Goal: Task Accomplishment & Management: Complete application form

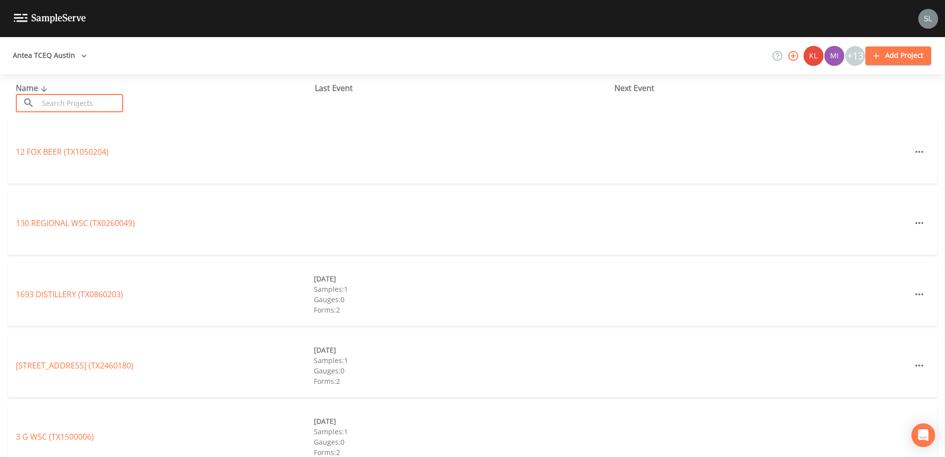
click at [83, 101] on input "text" at bounding box center [81, 103] width 85 height 18
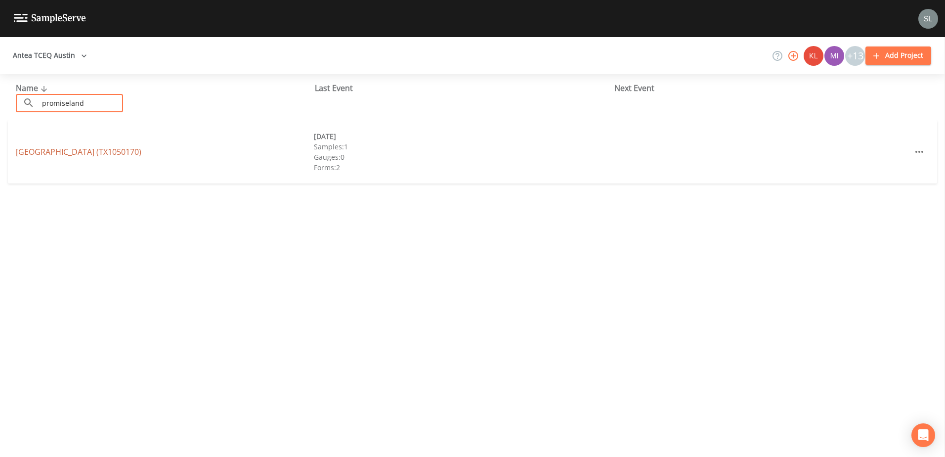
type input "promiseland"
click at [45, 151] on link "PROMISELAND CHURCH SAN MARCOS (TX1050170)" at bounding box center [79, 151] width 126 height 11
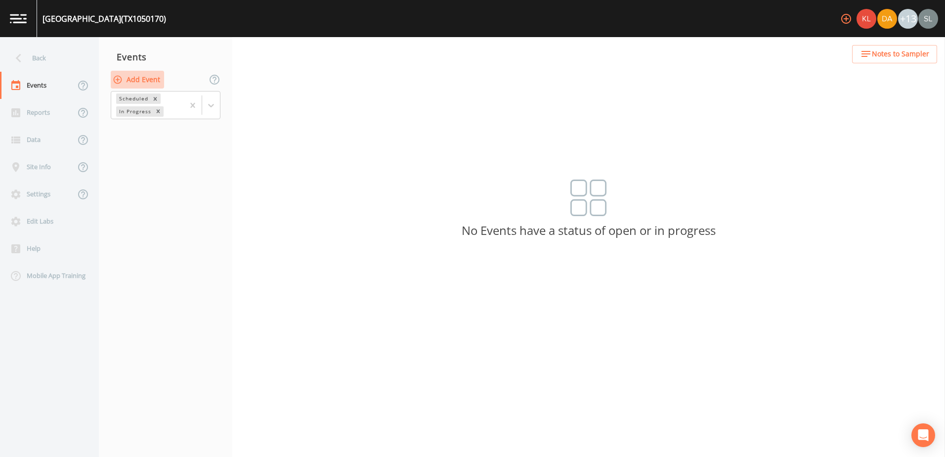
click at [140, 77] on button "Add Event" at bounding box center [137, 80] width 53 height 18
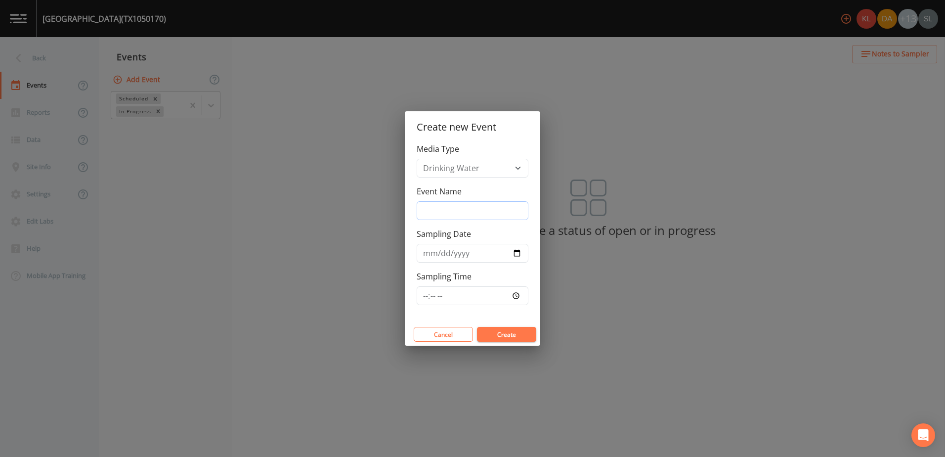
click at [469, 204] on input "Event Name" at bounding box center [473, 210] width 112 height 19
type input "8/27/25 SRI"
click at [517, 249] on input "Sampling Date" at bounding box center [473, 253] width 112 height 19
type input "2025-08-28"
drag, startPoint x: 439, startPoint y: 209, endPoint x: 453, endPoint y: 213, distance: 14.4
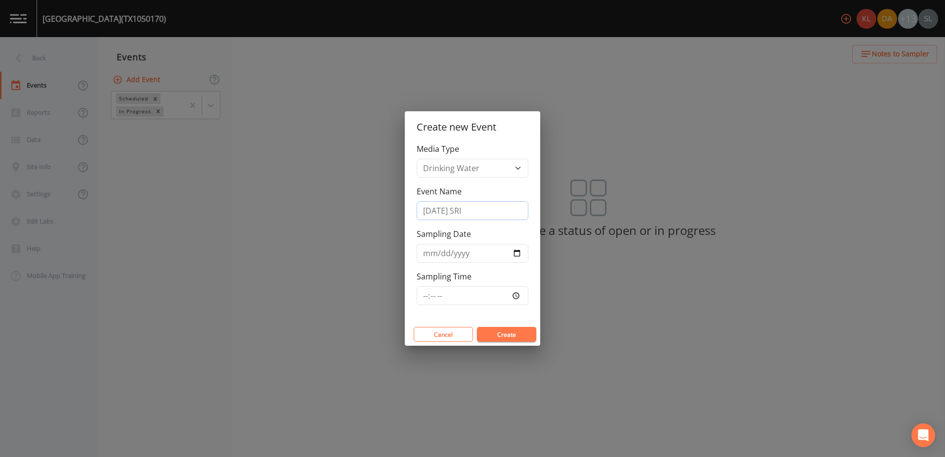
click at [439, 209] on input "8/27/25 SRI" at bounding box center [473, 210] width 112 height 19
type input "8/28/25 SRI"
click at [502, 333] on button "Create" at bounding box center [506, 334] width 59 height 15
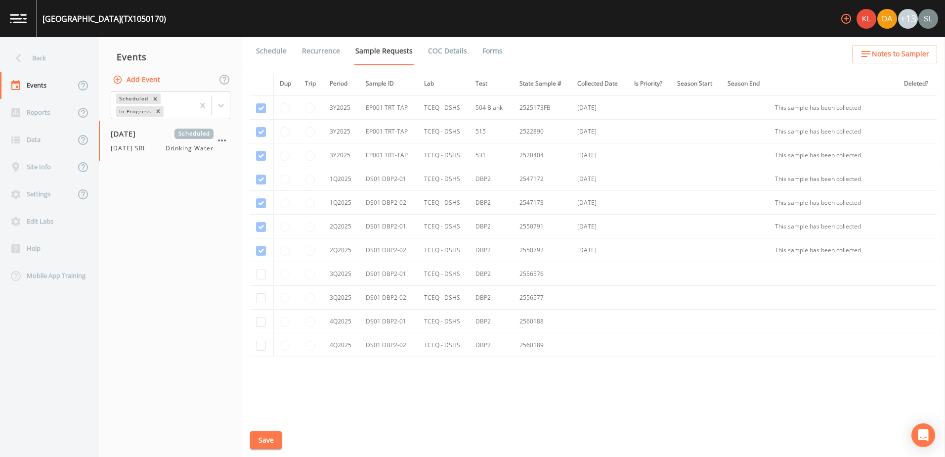
scroll to position [587, 0]
checkbox input "true"
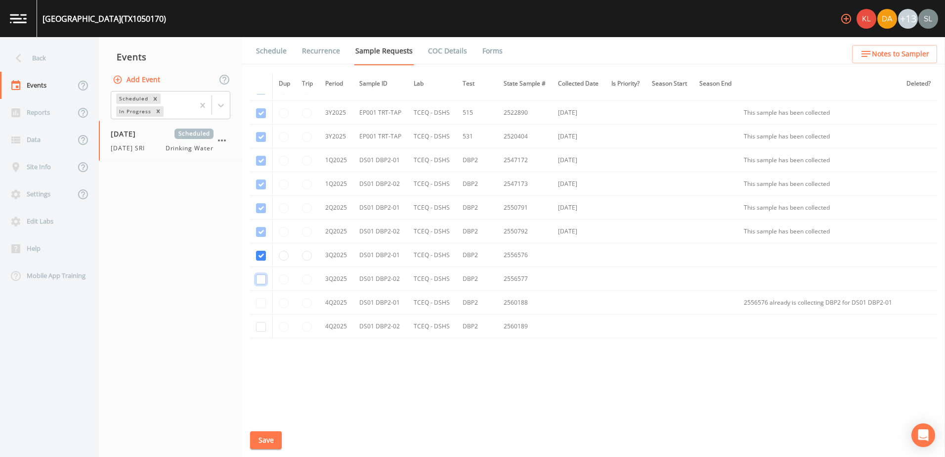
checkbox input "true"
drag, startPoint x: 274, startPoint y: 443, endPoint x: 269, endPoint y: 430, distance: 13.3
click at [274, 443] on button "Save" at bounding box center [266, 440] width 32 height 18
click at [71, 55] on div "Back" at bounding box center [44, 57] width 89 height 27
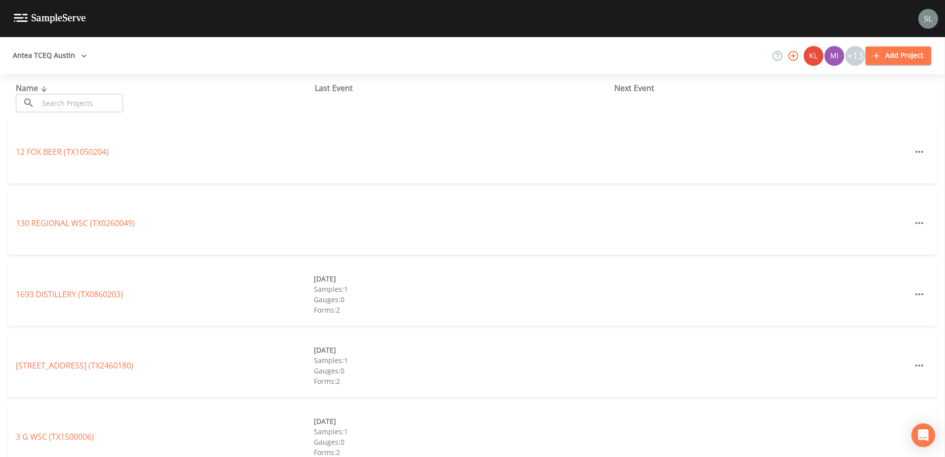
click at [110, 103] on input "text" at bounding box center [81, 103] width 85 height 18
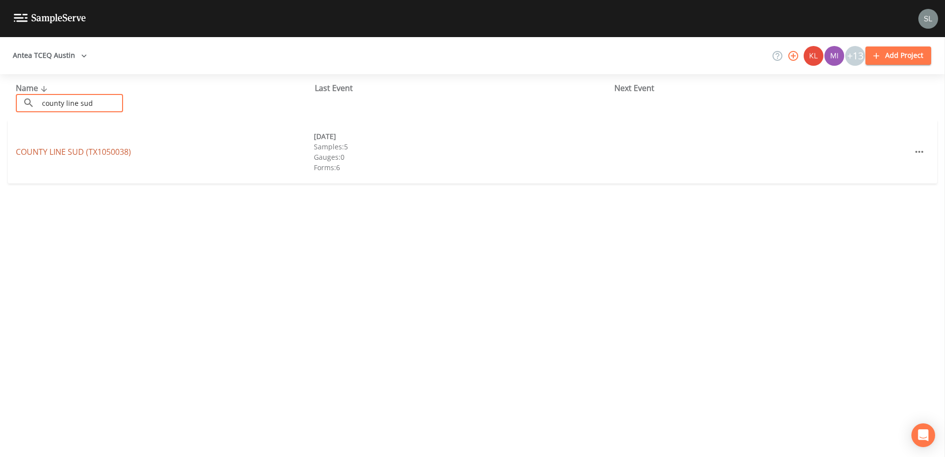
type input "county line sud"
click at [47, 154] on link "COUNTY LINE SUD (TX1050038)" at bounding box center [73, 151] width 115 height 11
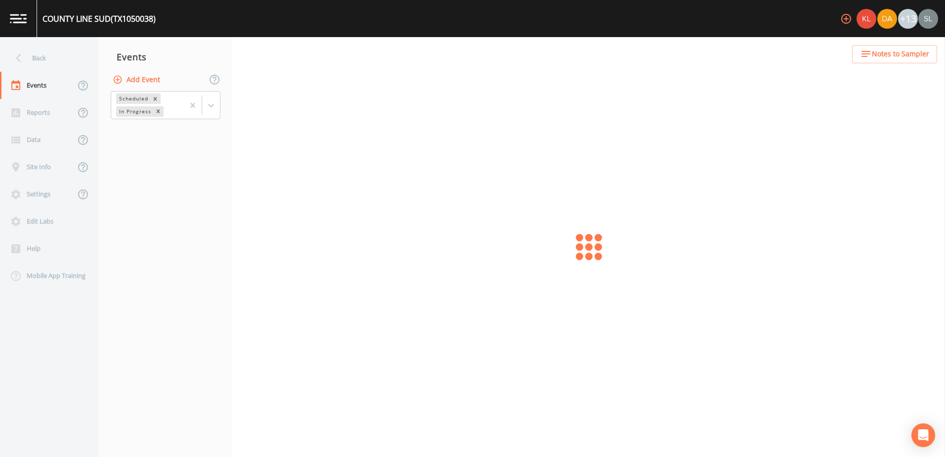
click at [137, 80] on button "Add Event" at bounding box center [137, 80] width 53 height 18
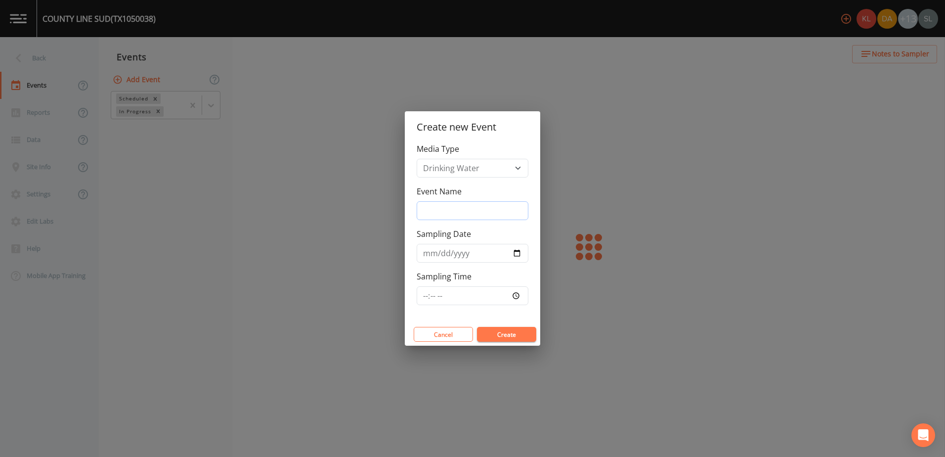
click at [461, 214] on input "Event Name" at bounding box center [473, 210] width 112 height 19
type input "8/28/25 SRI"
type input "2025-08-28"
click at [513, 331] on button "Create" at bounding box center [506, 334] width 59 height 15
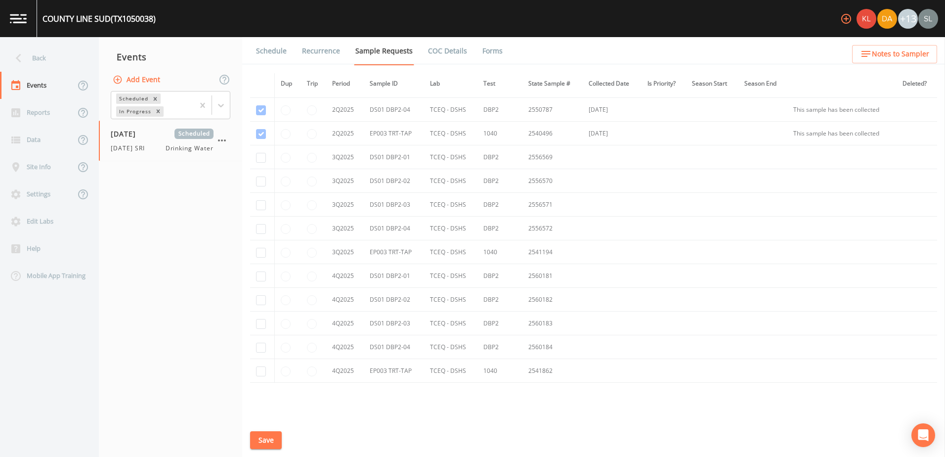
scroll to position [889, 0]
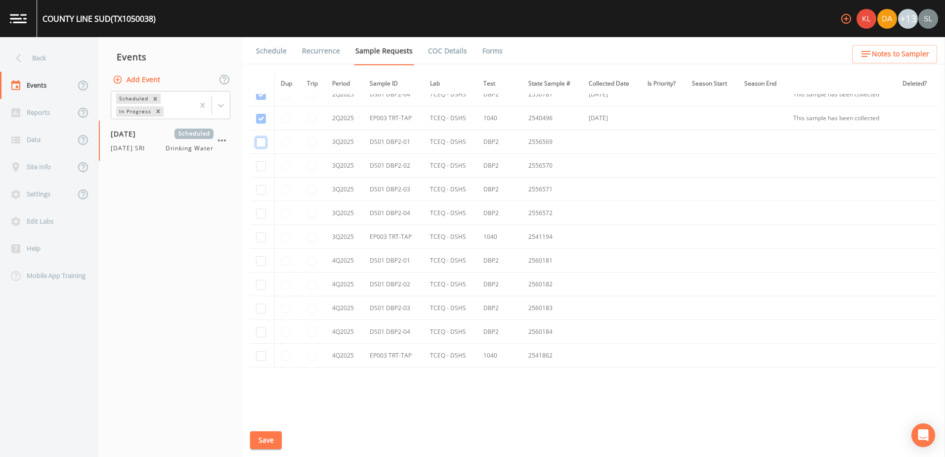
checkbox input "true"
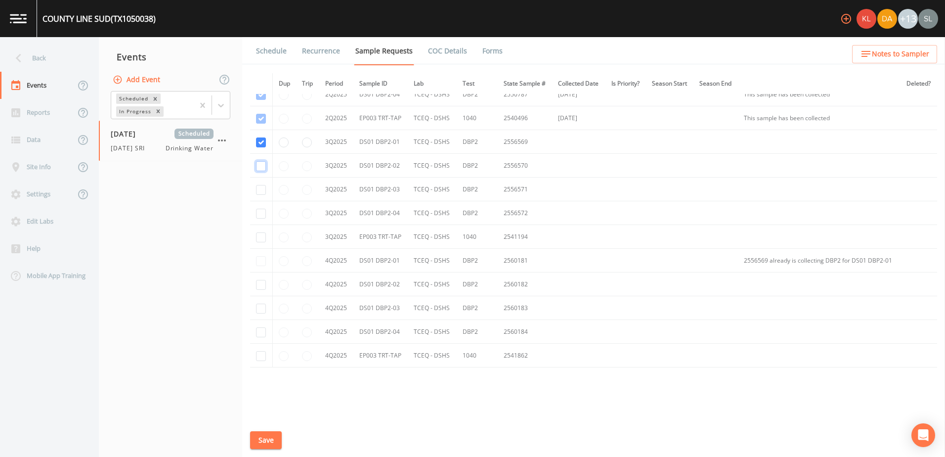
checkbox input "true"
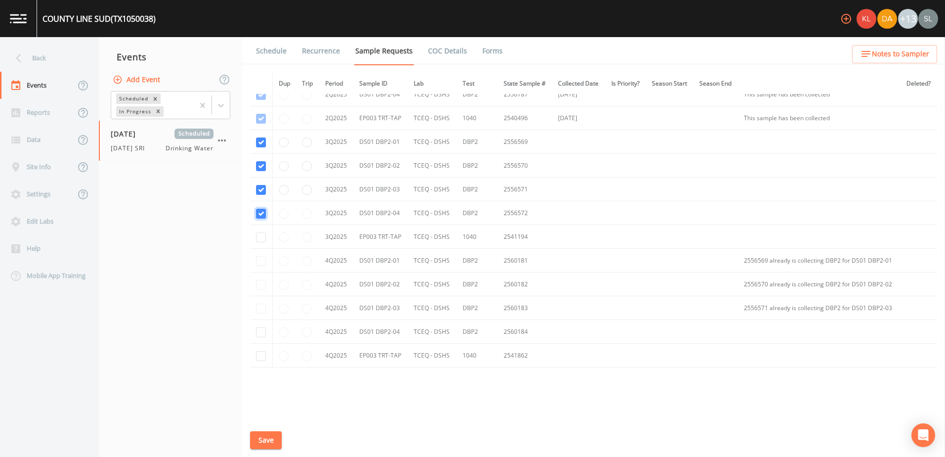
checkbox input "true"
click at [271, 439] on button "Save" at bounding box center [266, 440] width 32 height 18
click at [272, 439] on button "Save" at bounding box center [266, 440] width 32 height 18
click at [66, 57] on div "Back" at bounding box center [44, 57] width 89 height 27
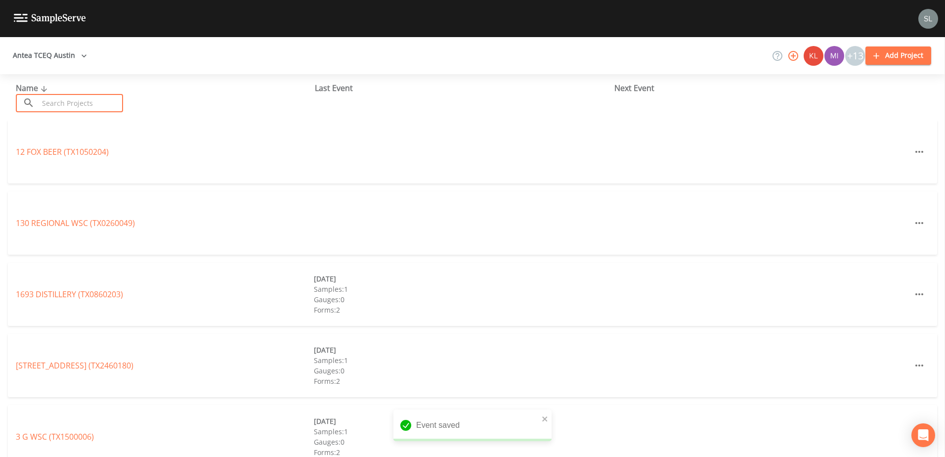
click at [89, 106] on input "text" at bounding box center [81, 103] width 85 height 18
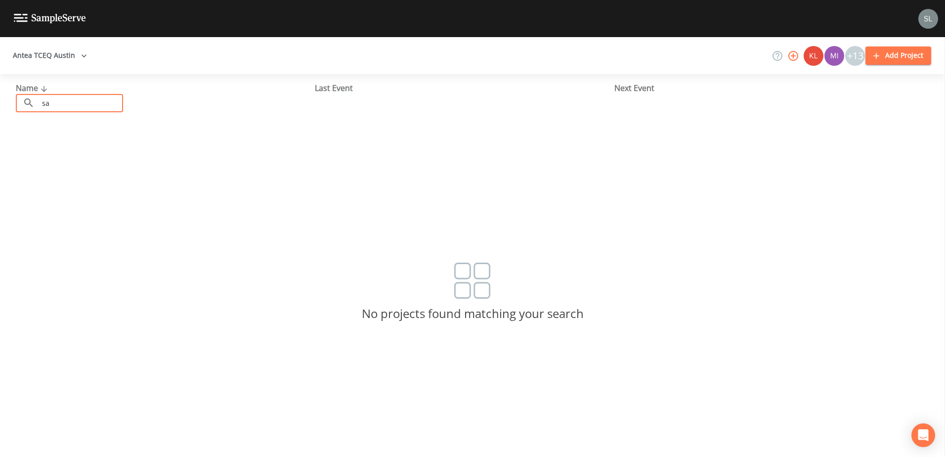
type input "s"
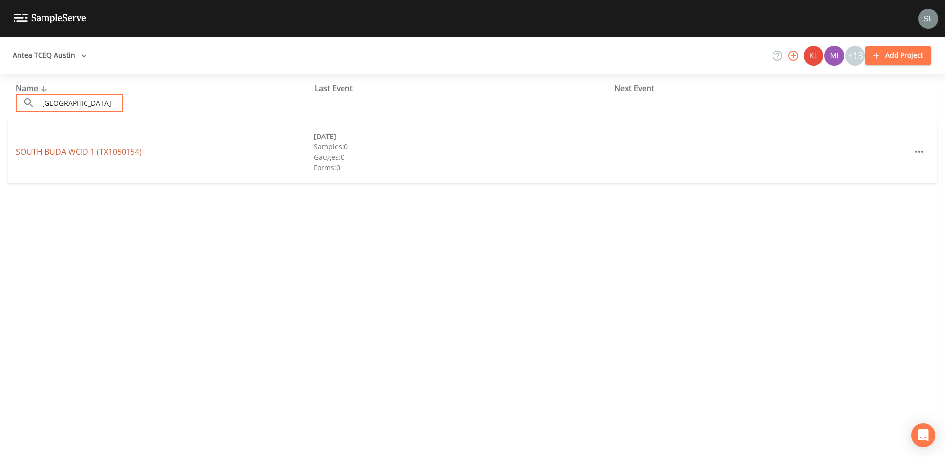
type input "south buda"
click at [46, 151] on link "SOUTH BUDA WCID 1 (TX1050154)" at bounding box center [79, 151] width 126 height 11
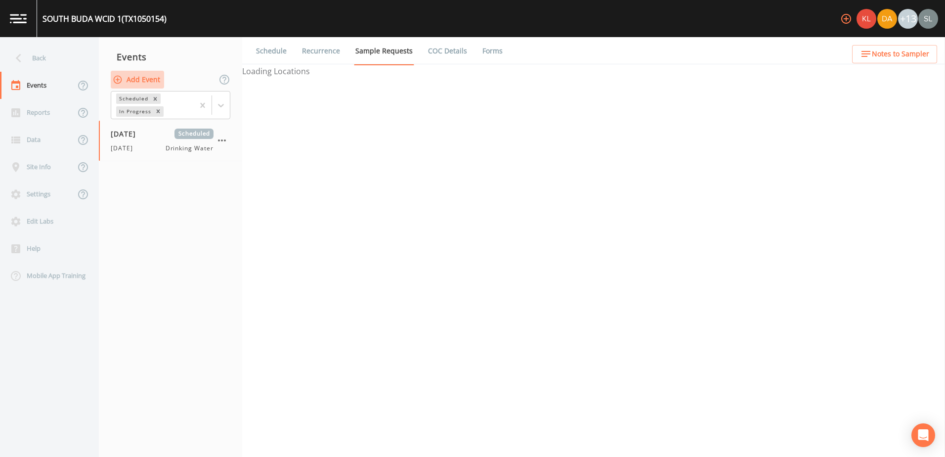
click at [151, 79] on button "Add Event" at bounding box center [137, 80] width 53 height 18
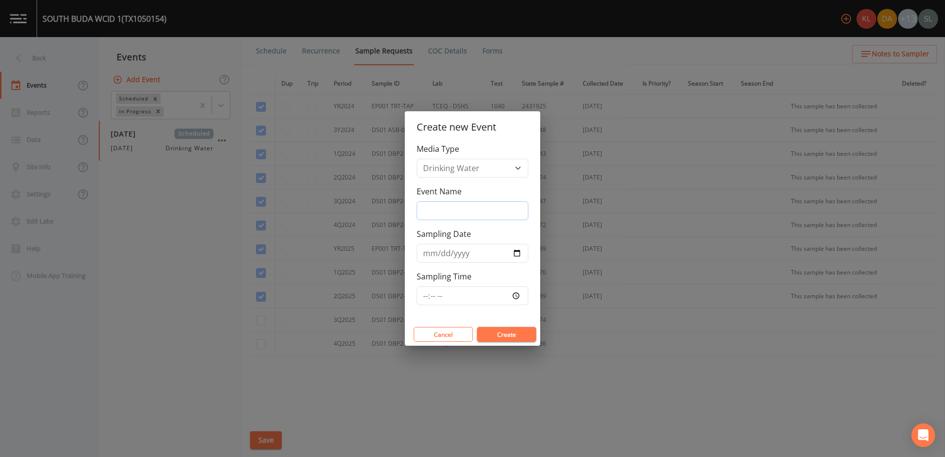
click at [472, 211] on input "Event Name" at bounding box center [473, 210] width 112 height 19
type input "8/28/25 SRI"
type input "2025-08-28"
click at [510, 328] on button "Create" at bounding box center [506, 334] width 59 height 15
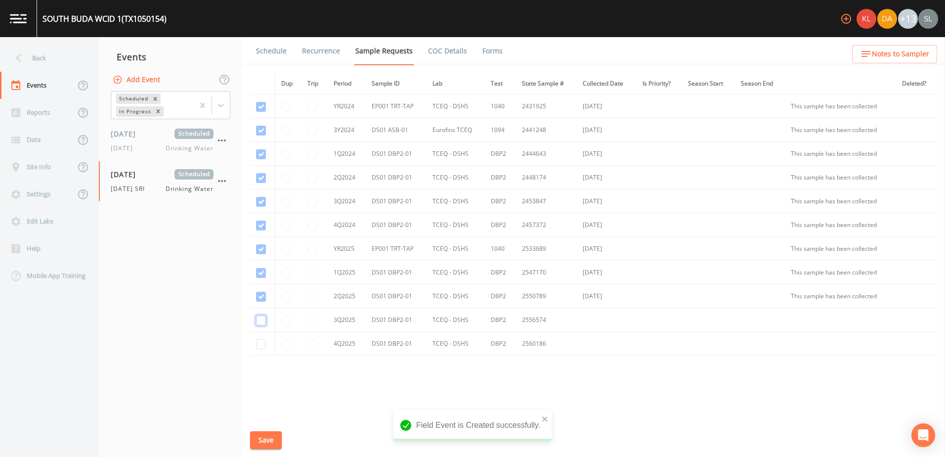
click at [258, 159] on input "checkbox" at bounding box center [261, 154] width 10 height 10
checkbox input "true"
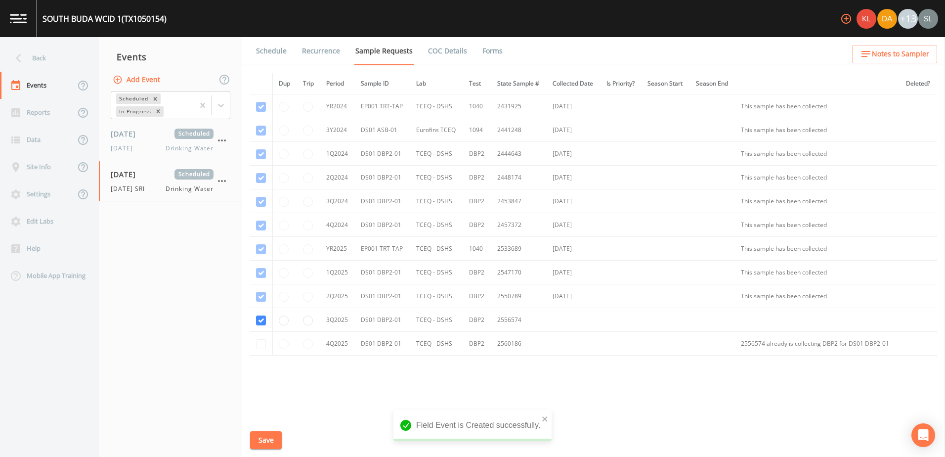
click at [270, 439] on button "Save" at bounding box center [266, 440] width 32 height 18
click at [43, 67] on div "Back" at bounding box center [44, 57] width 89 height 27
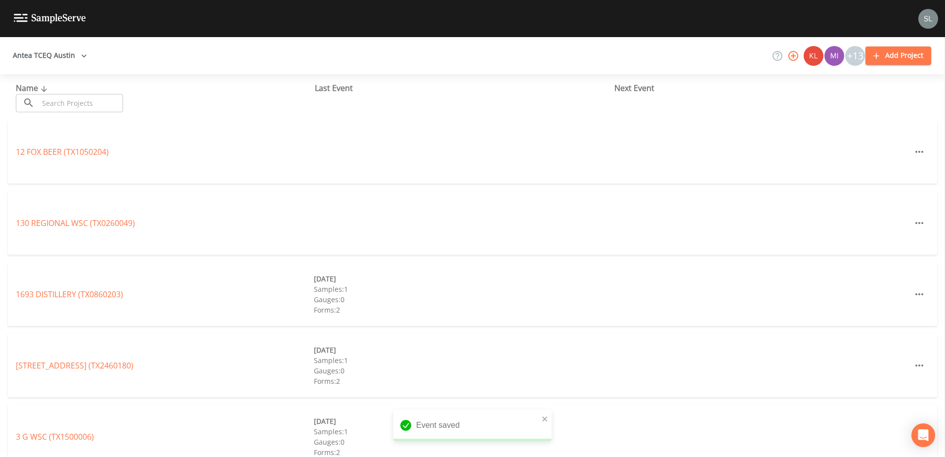
click at [80, 98] on input "text" at bounding box center [81, 103] width 85 height 18
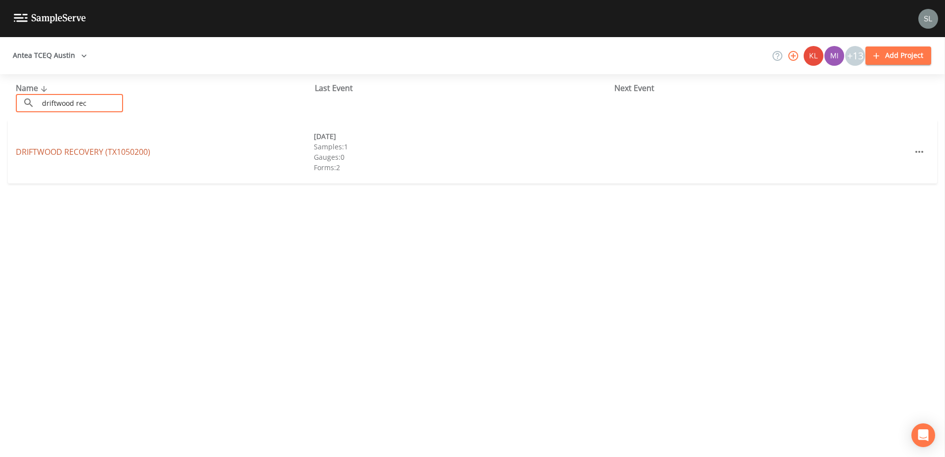
type input "driftwood rec"
click at [39, 154] on link "DRIFTWOOD RECOVERY (TX1050200)" at bounding box center [83, 151] width 134 height 11
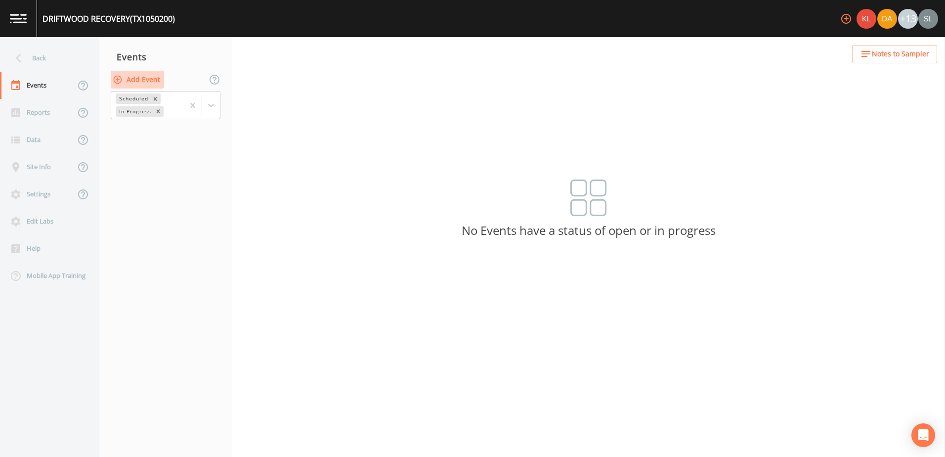
click at [146, 77] on button "Add Event" at bounding box center [137, 80] width 53 height 18
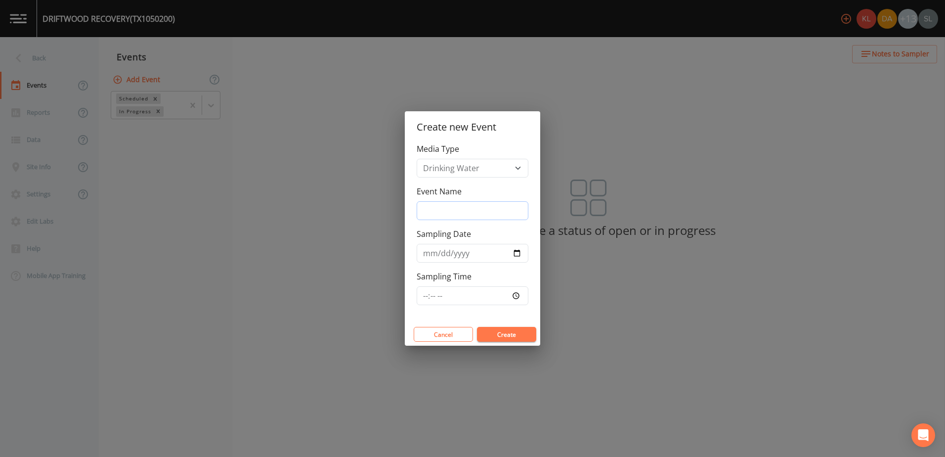
drag, startPoint x: 493, startPoint y: 204, endPoint x: 492, endPoint y: 215, distance: 10.9
click at [493, 204] on input "Event Name" at bounding box center [473, 210] width 112 height 19
type input "8/28/25 SRI"
type input "2025-08-28"
click at [516, 333] on button "Create" at bounding box center [506, 334] width 59 height 15
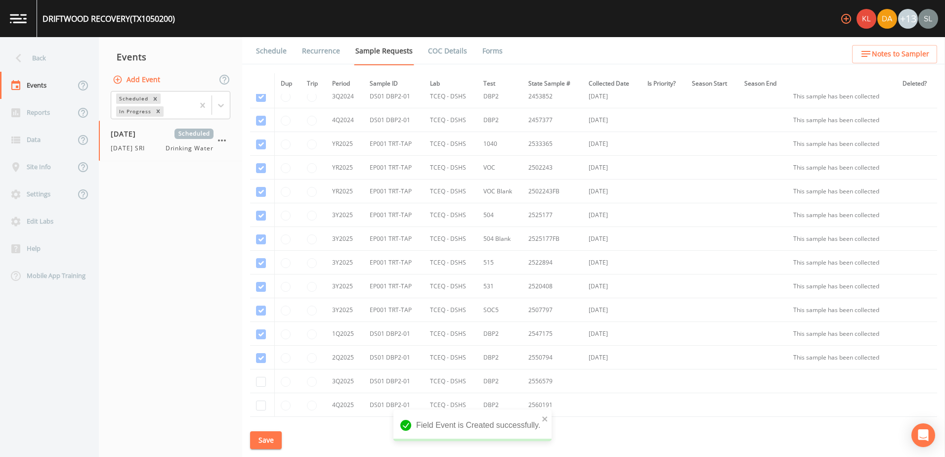
scroll to position [349, 0]
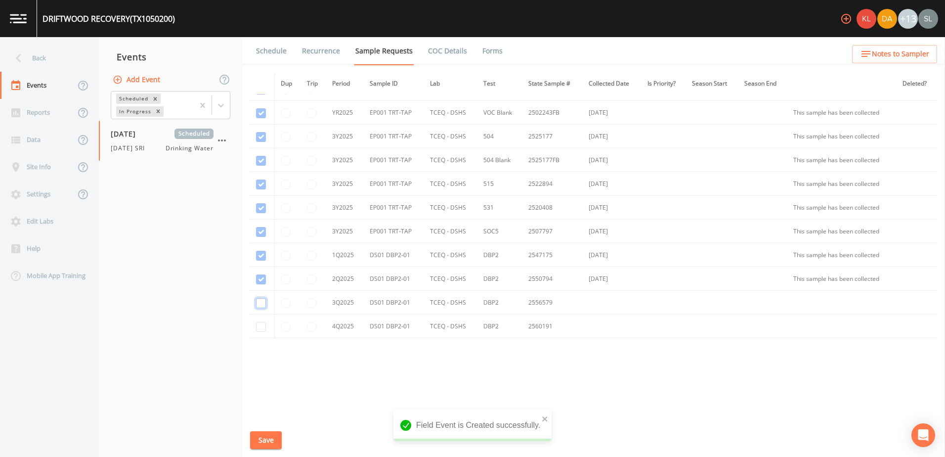
checkbox input "true"
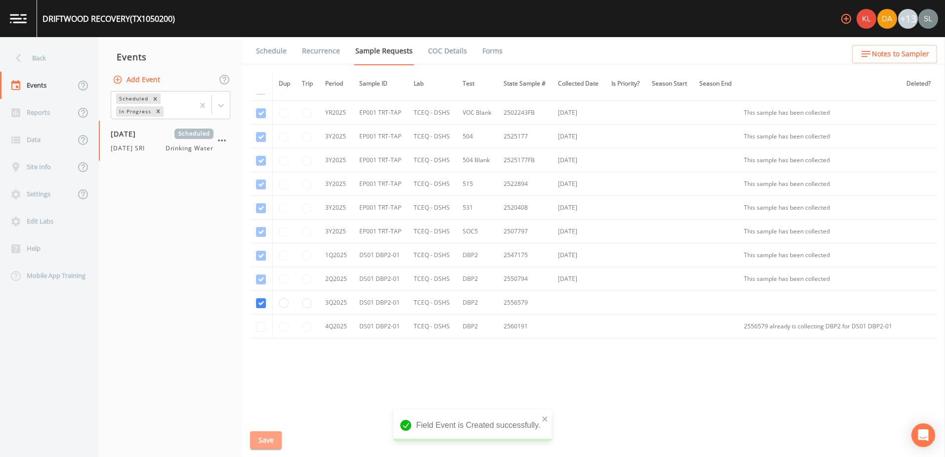
click at [271, 438] on button "Save" at bounding box center [266, 440] width 32 height 18
click at [66, 59] on div "Back" at bounding box center [44, 57] width 89 height 27
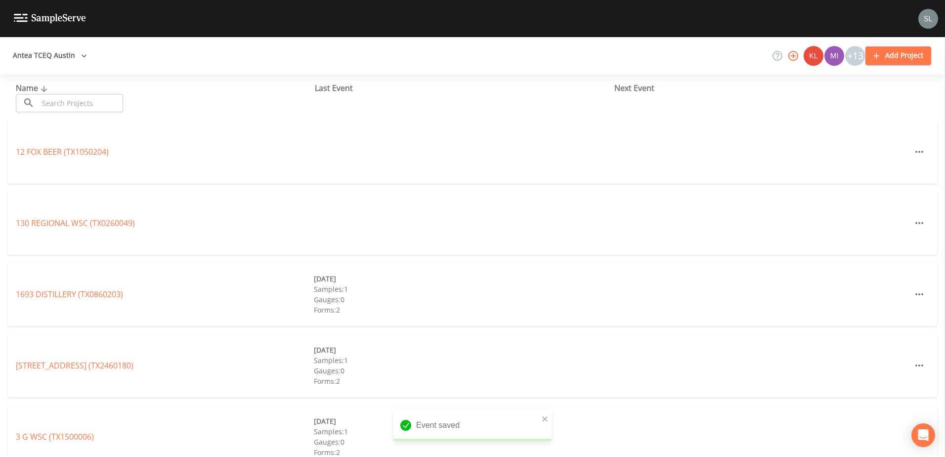
click at [102, 106] on input "text" at bounding box center [81, 103] width 85 height 18
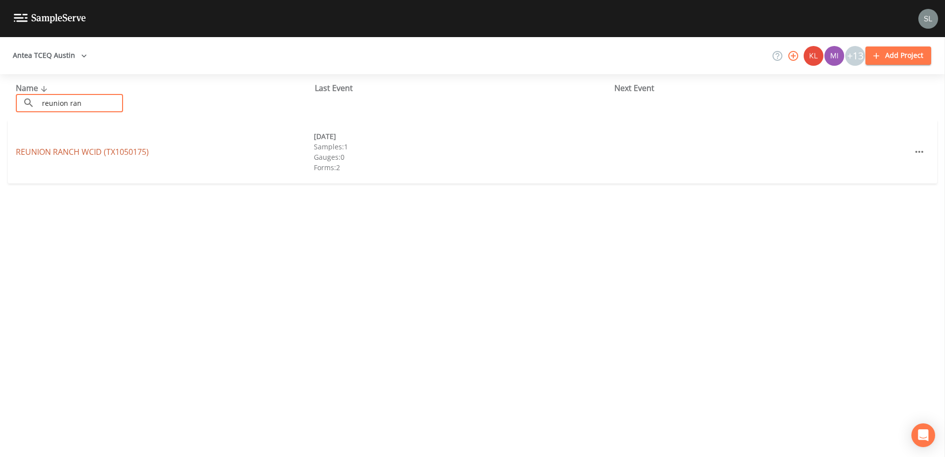
type input "reunion ran"
click at [85, 152] on link "REUNION RANCH WCID (TX1050175)" at bounding box center [82, 151] width 133 height 11
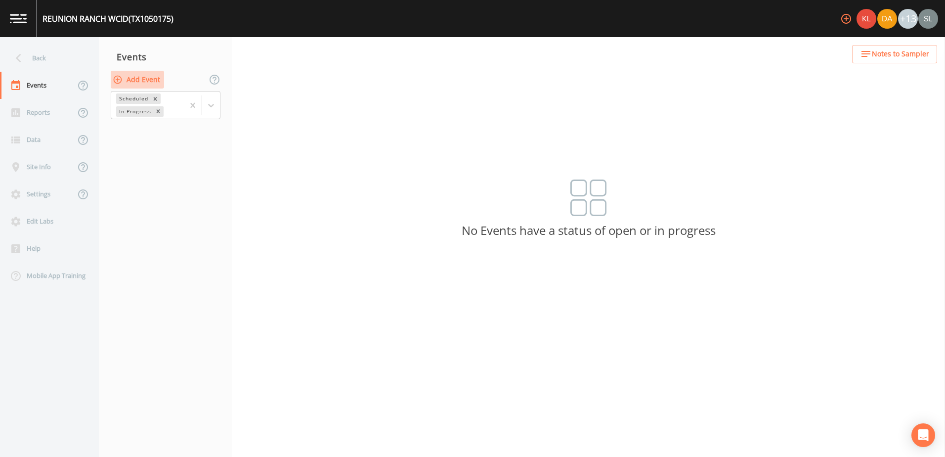
click at [153, 79] on button "Add Event" at bounding box center [137, 80] width 53 height 18
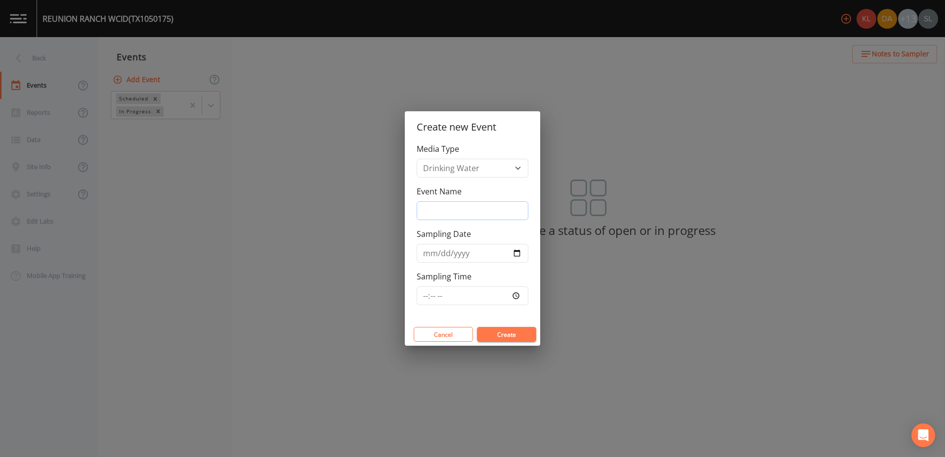
drag, startPoint x: 435, startPoint y: 206, endPoint x: 442, endPoint y: 215, distance: 11.7
click at [435, 206] on input "Event Name" at bounding box center [473, 210] width 112 height 19
type input "8/28/25 SRI"
type input "2025-08-28"
click at [513, 331] on button "Create" at bounding box center [506, 334] width 59 height 15
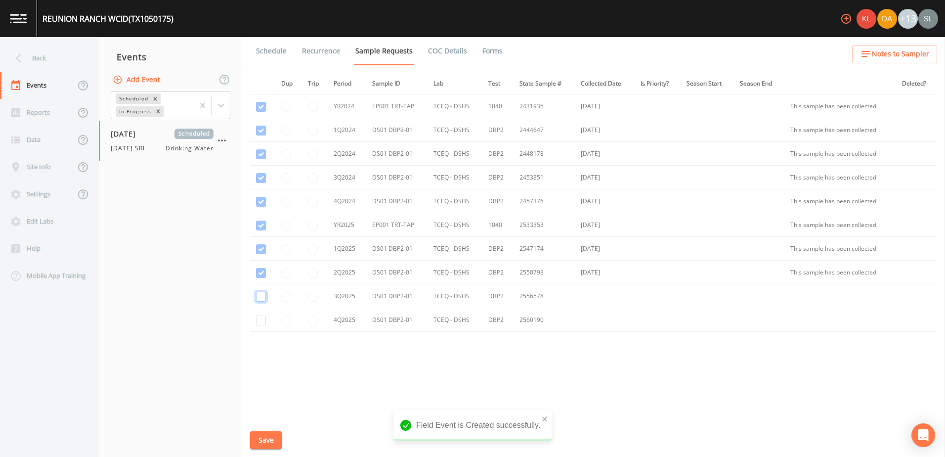
click at [259, 135] on input "checkbox" at bounding box center [261, 131] width 10 height 10
checkbox input "true"
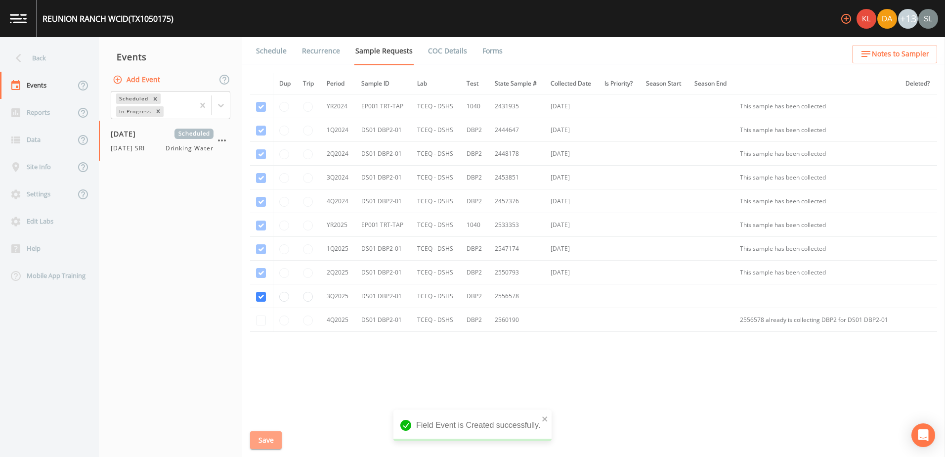
click at [265, 434] on button "Save" at bounding box center [266, 440] width 32 height 18
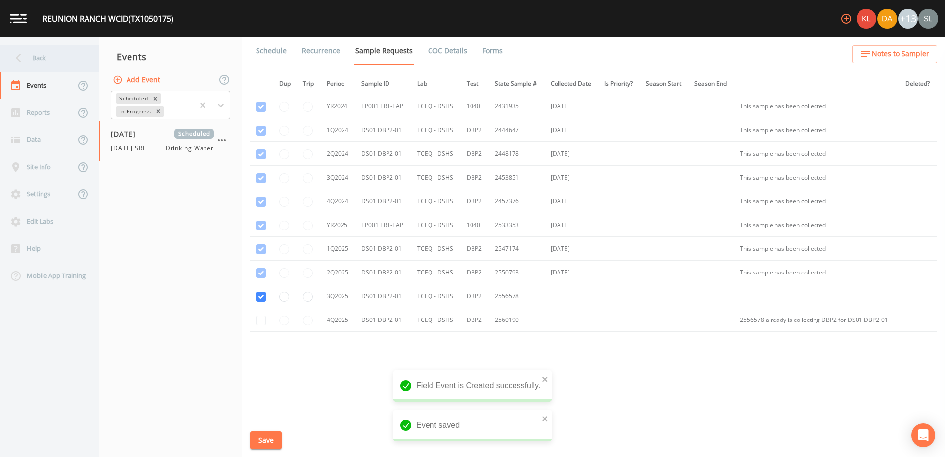
click at [76, 59] on div "Back" at bounding box center [44, 57] width 89 height 27
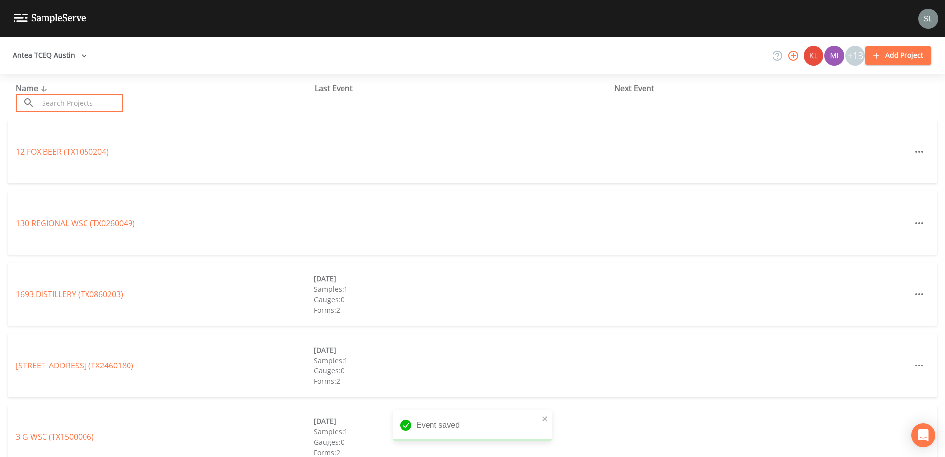
click at [103, 104] on input "text" at bounding box center [81, 103] width 85 height 18
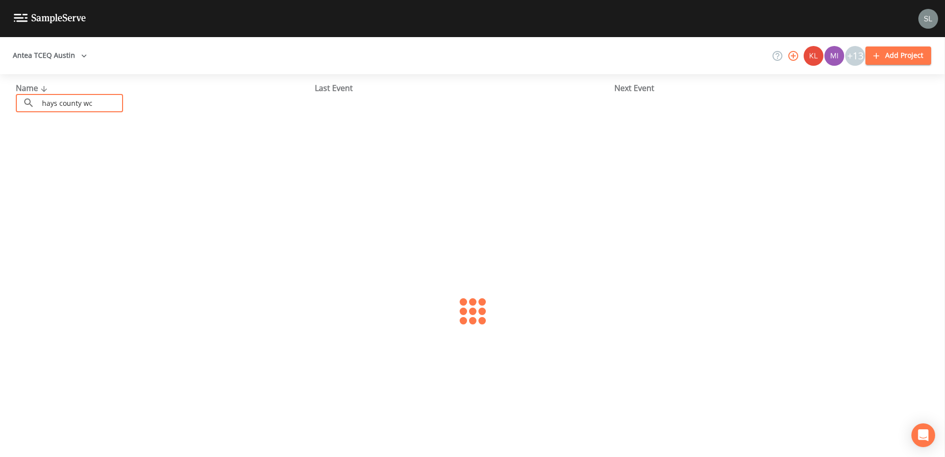
type input "hays county wcid 1"
click at [116, 152] on link "HAYS COUNTY WCID 1 (TX1050137)" at bounding box center [80, 151] width 129 height 11
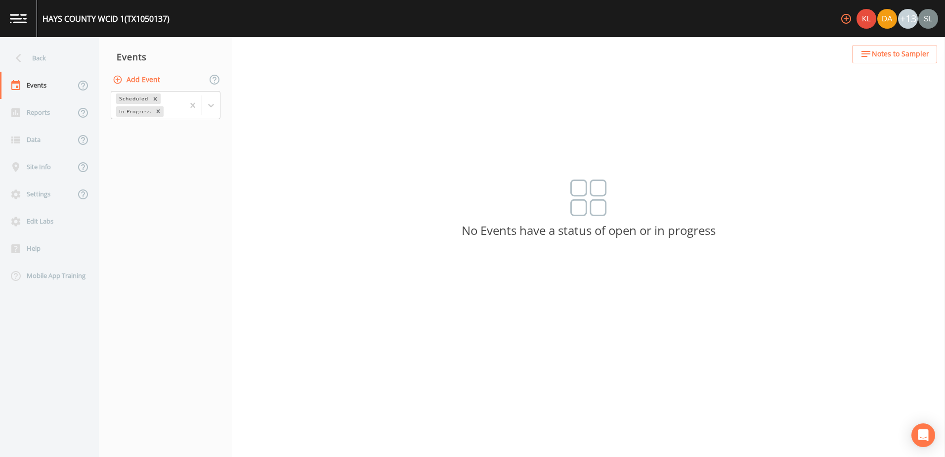
click at [147, 76] on button "Add Event" at bounding box center [137, 80] width 53 height 18
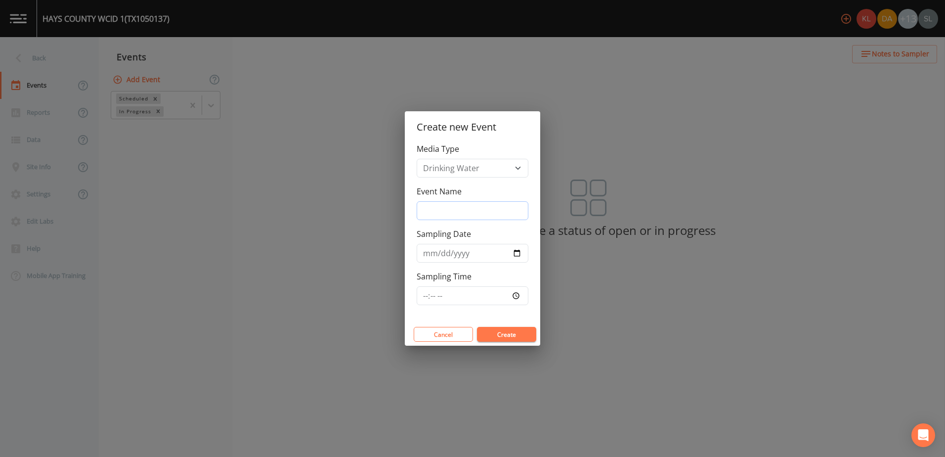
click at [498, 215] on input "Event Name" at bounding box center [473, 210] width 112 height 19
type input "8/28/25 SRI"
type input "2025-08-28"
click at [508, 335] on button "Create" at bounding box center [506, 334] width 59 height 15
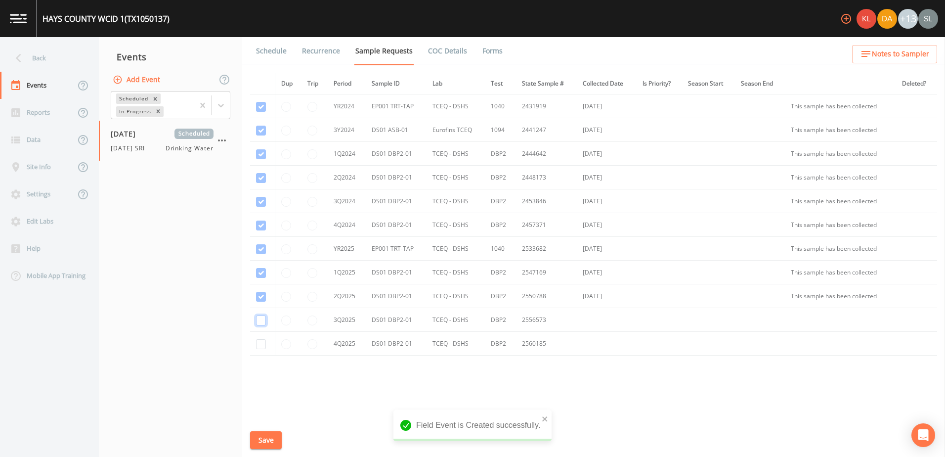
click at [257, 159] on input "checkbox" at bounding box center [261, 154] width 10 height 10
checkbox input "true"
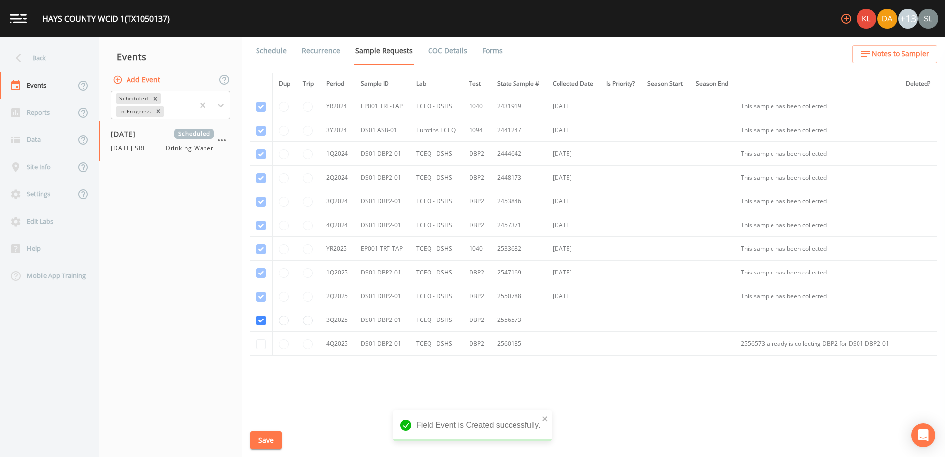
click at [266, 436] on button "Save" at bounding box center [266, 440] width 32 height 18
click at [273, 435] on button "Save" at bounding box center [266, 440] width 32 height 18
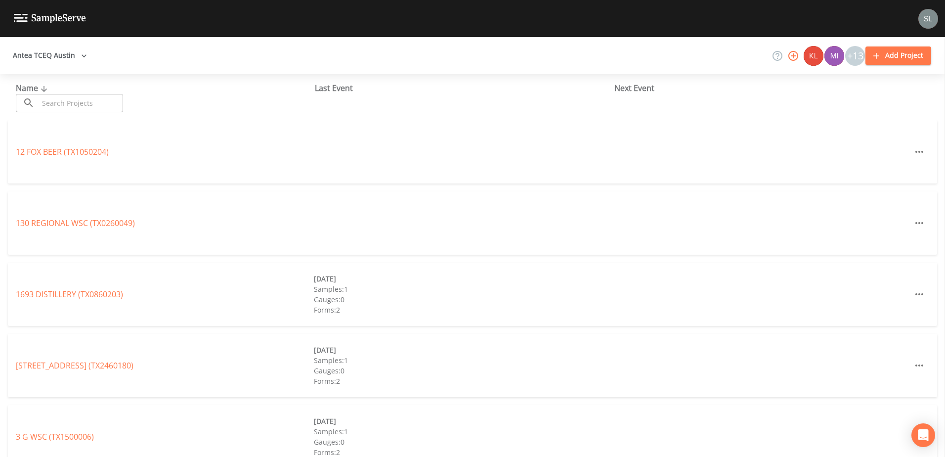
click at [95, 105] on input "text" at bounding box center [81, 103] width 85 height 18
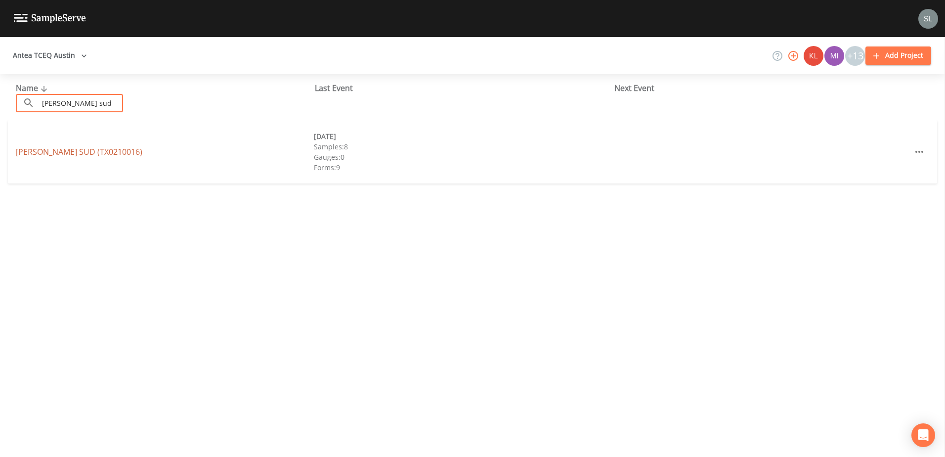
type input "wellborn sud"
click at [89, 150] on link "WELLBORN SUD (TX0210016)" at bounding box center [79, 151] width 127 height 11
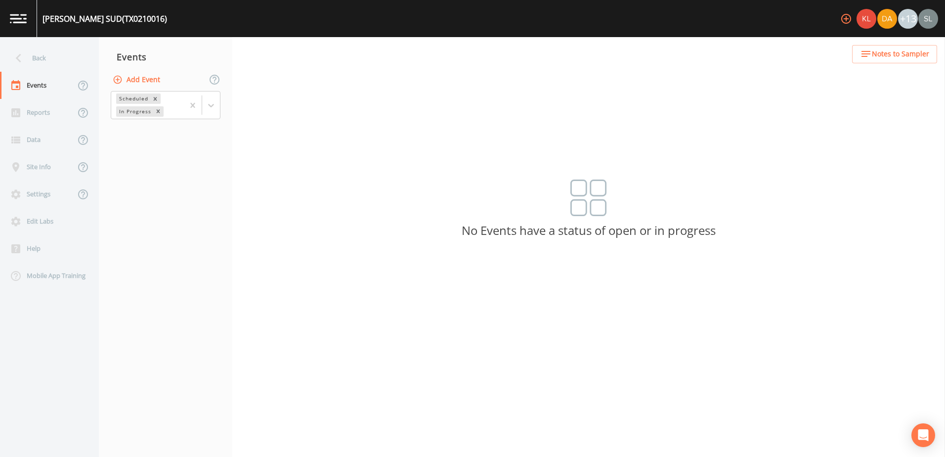
click at [140, 79] on button "Add Event" at bounding box center [137, 80] width 53 height 18
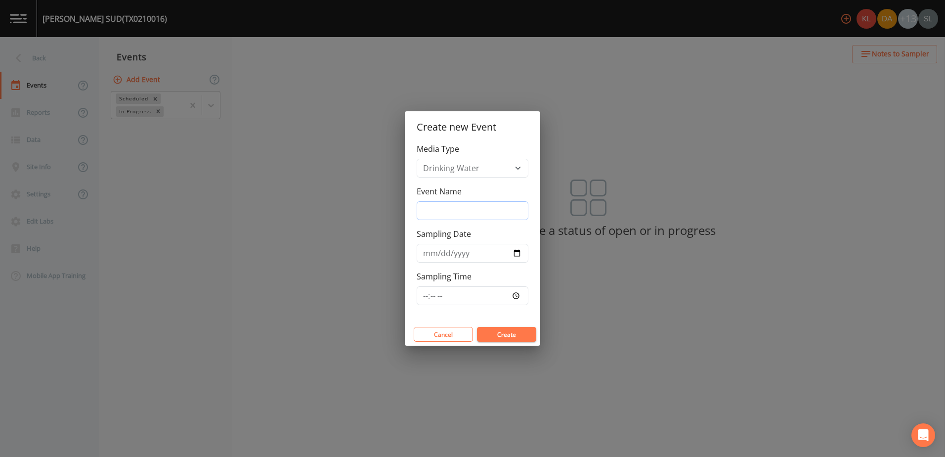
click at [478, 207] on input "Event Name" at bounding box center [473, 210] width 112 height 19
type input "[DATE] SRI"
click at [510, 258] on input "Sampling Date" at bounding box center [473, 253] width 112 height 19
click at [516, 251] on input "Sampling Date" at bounding box center [473, 253] width 112 height 19
type input "[DATE]"
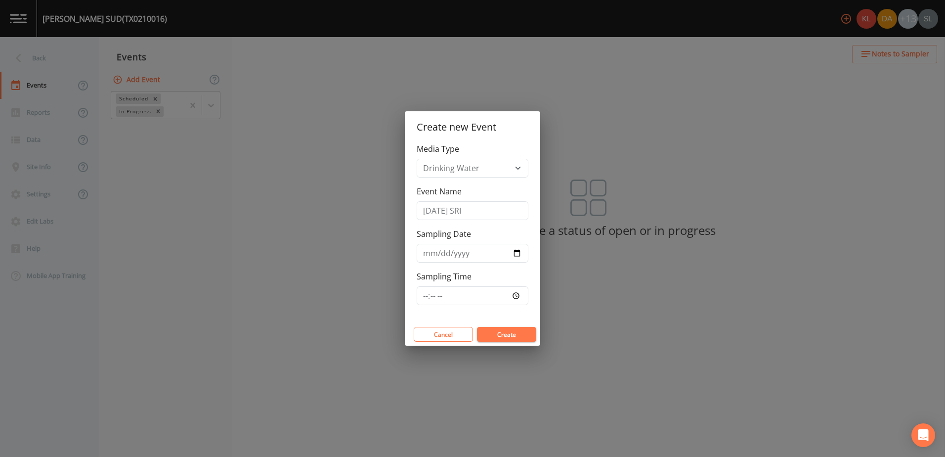
click at [508, 329] on button "Create" at bounding box center [506, 334] width 59 height 15
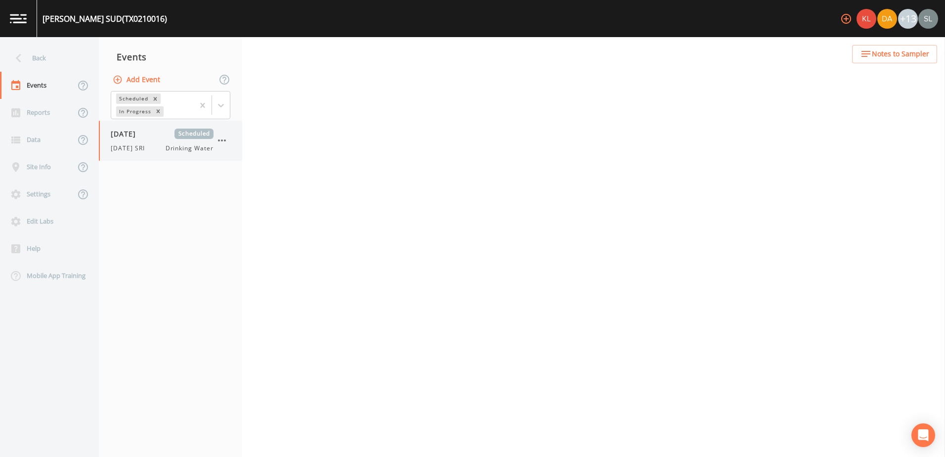
click at [162, 138] on div "09/02/2025 Scheduled" at bounding box center [162, 133] width 103 height 10
click at [143, 136] on span "[DATE]" at bounding box center [127, 133] width 32 height 10
click at [165, 144] on div "[DATE] SRI Drinking Water" at bounding box center [162, 148] width 103 height 9
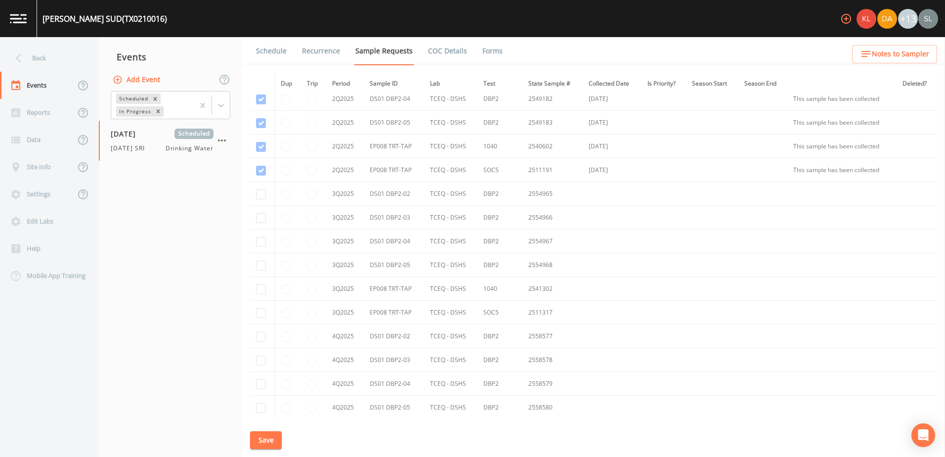
scroll to position [2224, 0]
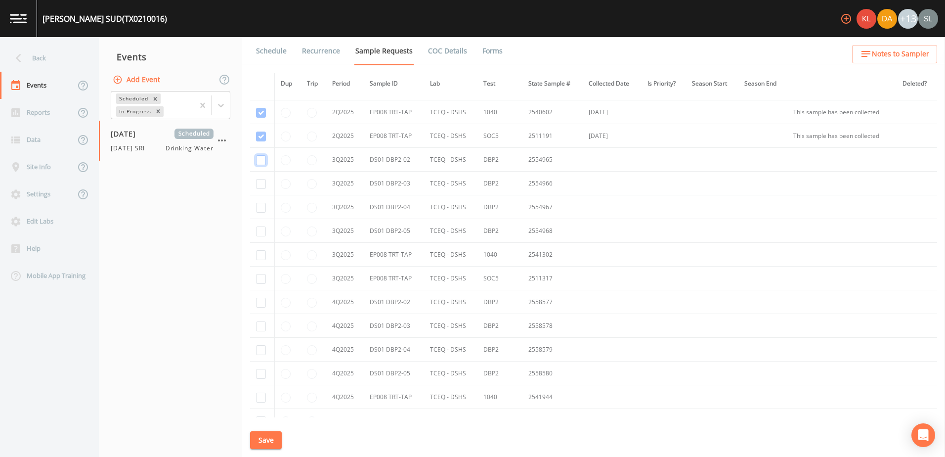
drag, startPoint x: 257, startPoint y: 159, endPoint x: 257, endPoint y: 170, distance: 11.4
checkbox input "true"
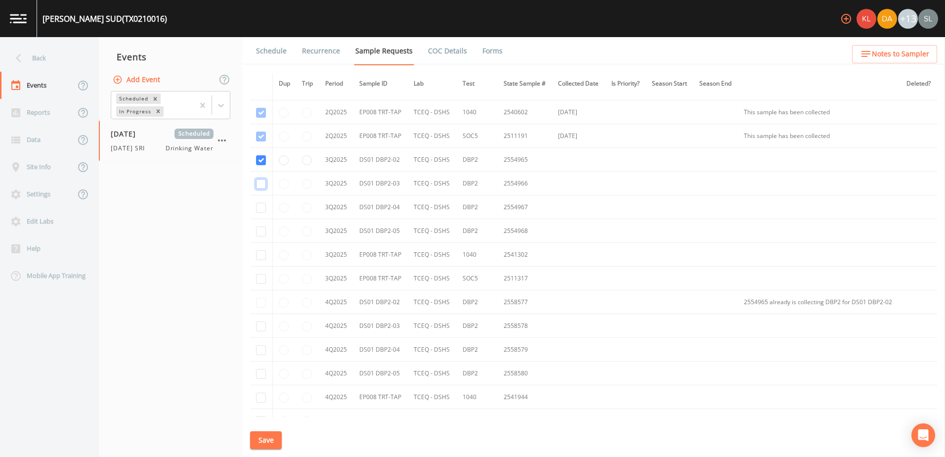
checkbox input "true"
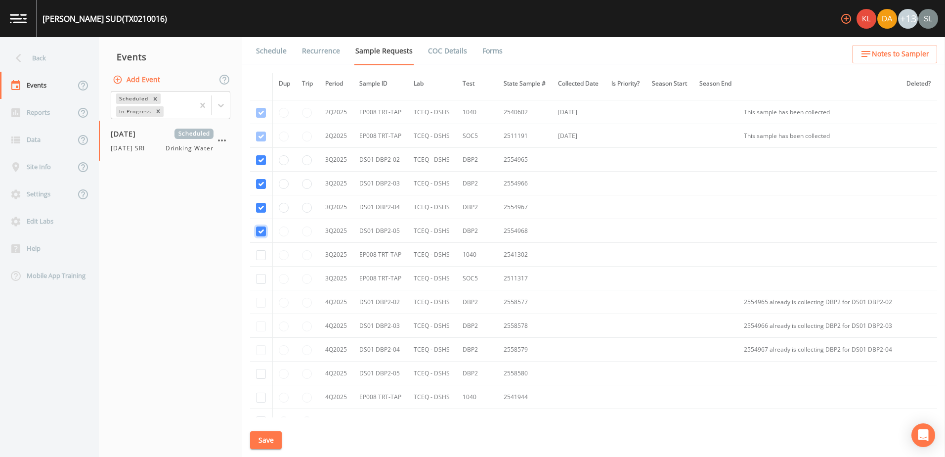
checkbox input "true"
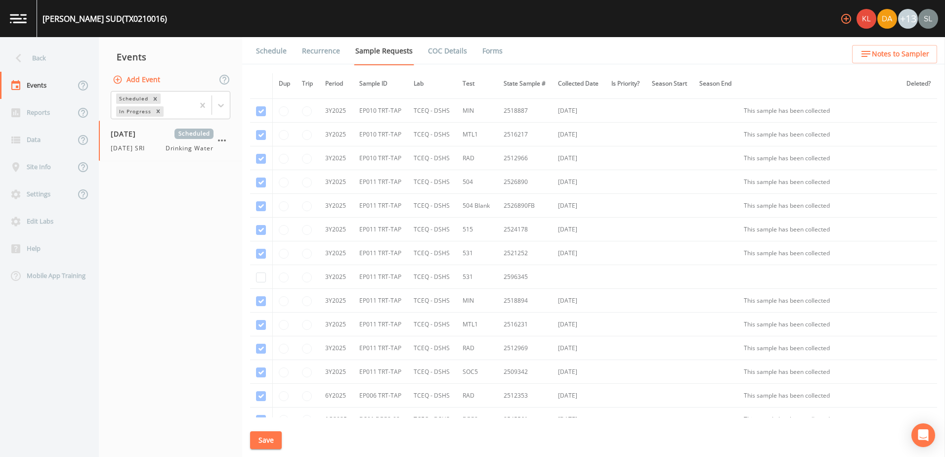
scroll to position [1581, 0]
click at [260, 357] on input "checkbox" at bounding box center [261, 352] width 10 height 10
checkbox input "true"
click at [283, 357] on input "radio" at bounding box center [284, 352] width 10 height 10
radio input "true"
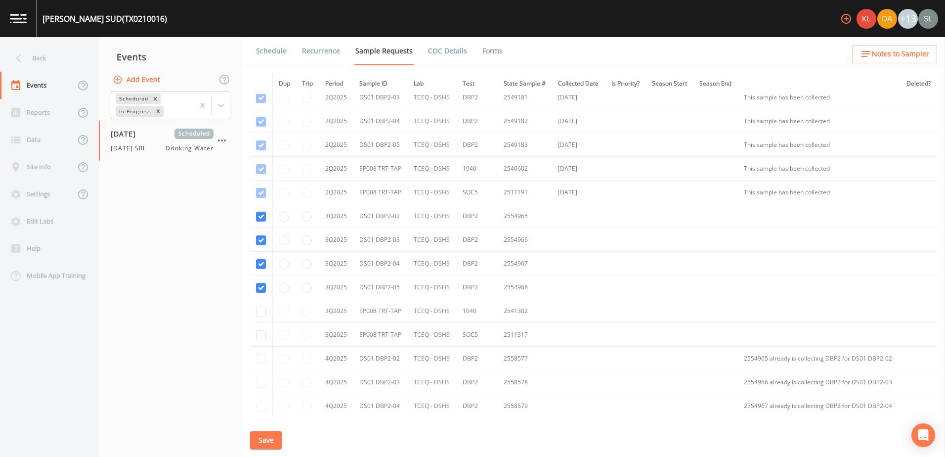
scroll to position [2224, 0]
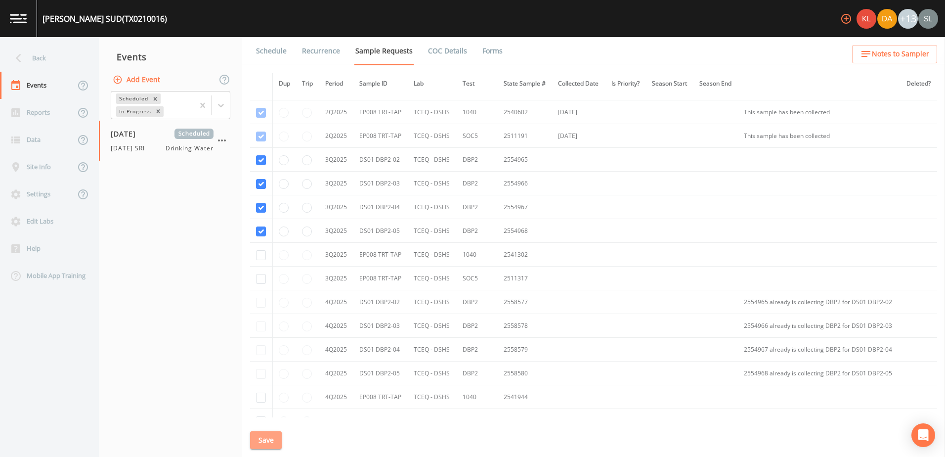
click at [267, 439] on button "Save" at bounding box center [266, 440] width 32 height 18
click at [274, 445] on button "Save" at bounding box center [266, 440] width 32 height 18
click at [99, 58] on div "Events" at bounding box center [170, 56] width 143 height 25
click at [82, 60] on div "Back" at bounding box center [44, 57] width 89 height 27
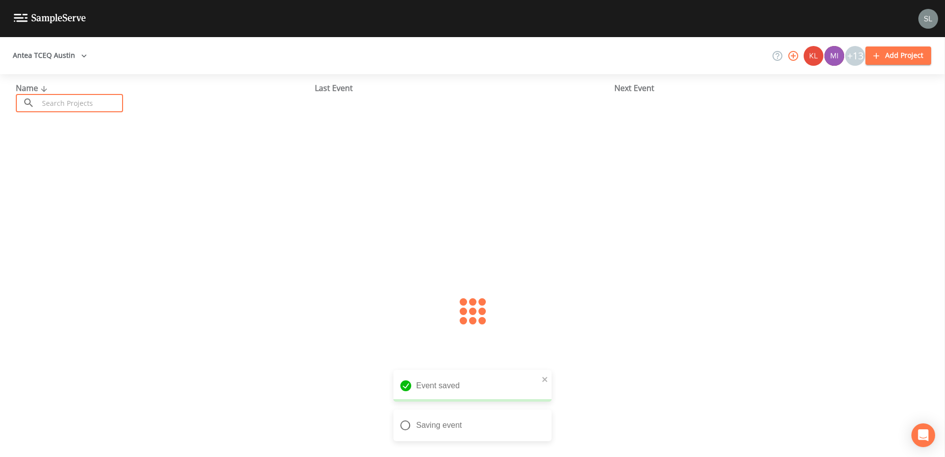
click at [110, 104] on input "text" at bounding box center [81, 103] width 85 height 18
type input "post oak"
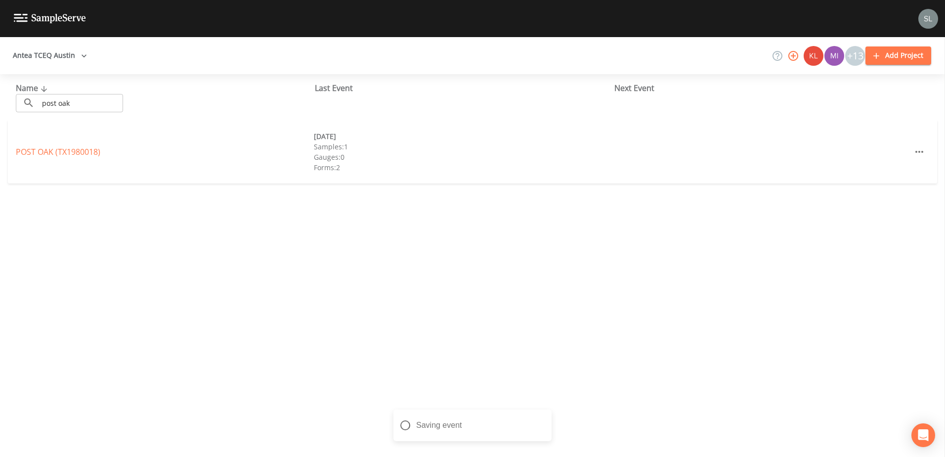
click at [72, 150] on link "POST OAK (TX1980018)" at bounding box center [58, 151] width 85 height 11
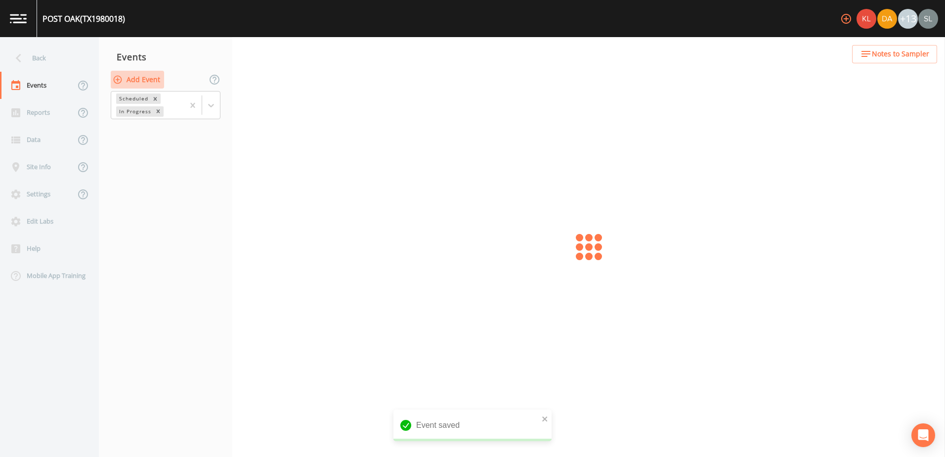
click at [152, 78] on button "Add Event" at bounding box center [137, 80] width 53 height 18
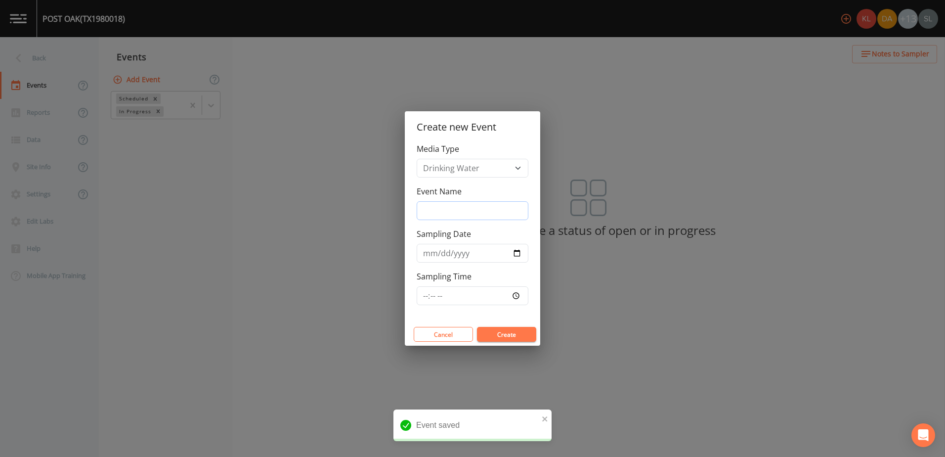
drag, startPoint x: 481, startPoint y: 205, endPoint x: 483, endPoint y: 215, distance: 10.6
click at [481, 205] on input "Event Name" at bounding box center [473, 210] width 112 height 19
type input "[DATE] SRI"
drag, startPoint x: 519, startPoint y: 188, endPoint x: 521, endPoint y: 194, distance: 6.1
click at [519, 188] on div "Event Name [DATE] SRI" at bounding box center [473, 202] width 112 height 35
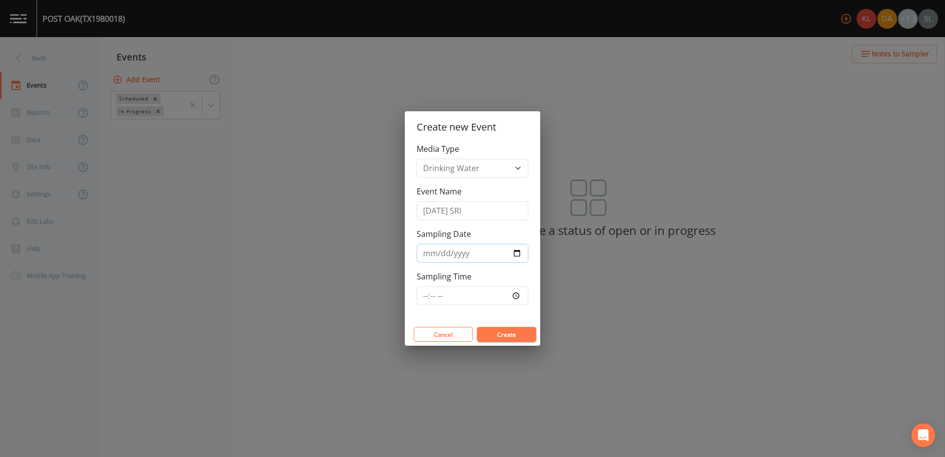
click at [517, 253] on input "Sampling Date" at bounding box center [473, 253] width 112 height 19
type input "[DATE]"
click at [513, 335] on button "Create" at bounding box center [506, 334] width 59 height 15
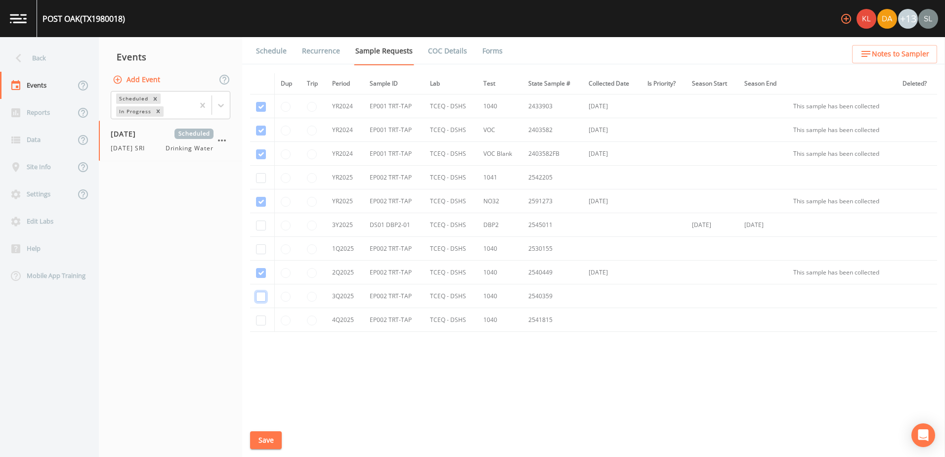
click at [259, 254] on input "checkbox" at bounding box center [261, 249] width 10 height 10
checkbox input "true"
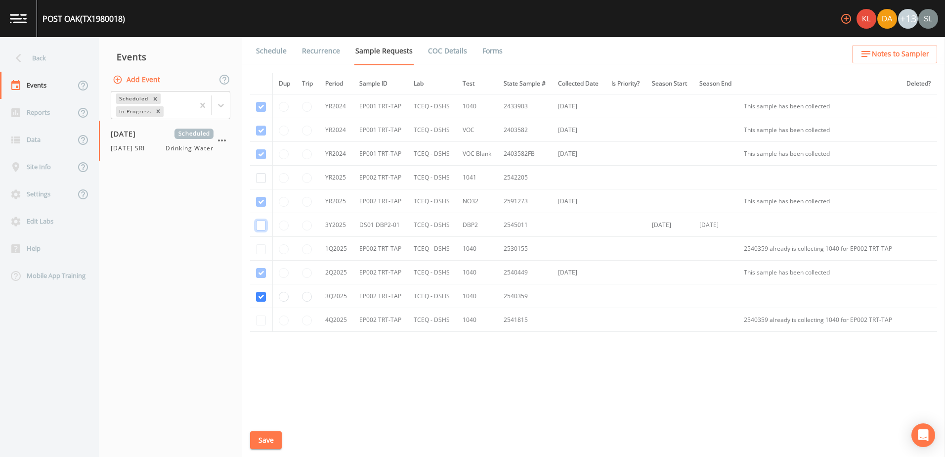
click at [258, 225] on input "checkbox" at bounding box center [261, 225] width 10 height 10
checkbox input "true"
click at [266, 439] on button "Save" at bounding box center [266, 440] width 32 height 18
click at [66, 51] on div "Back" at bounding box center [44, 57] width 89 height 27
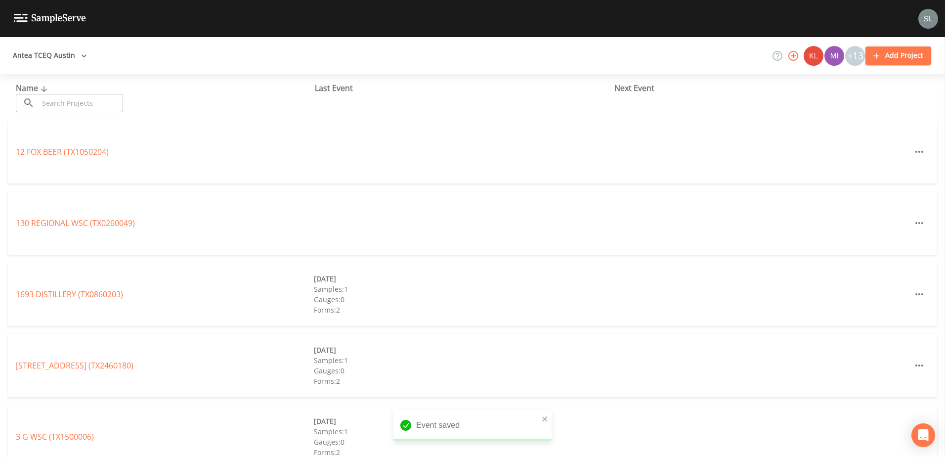
click at [93, 107] on input "text" at bounding box center [81, 103] width 85 height 18
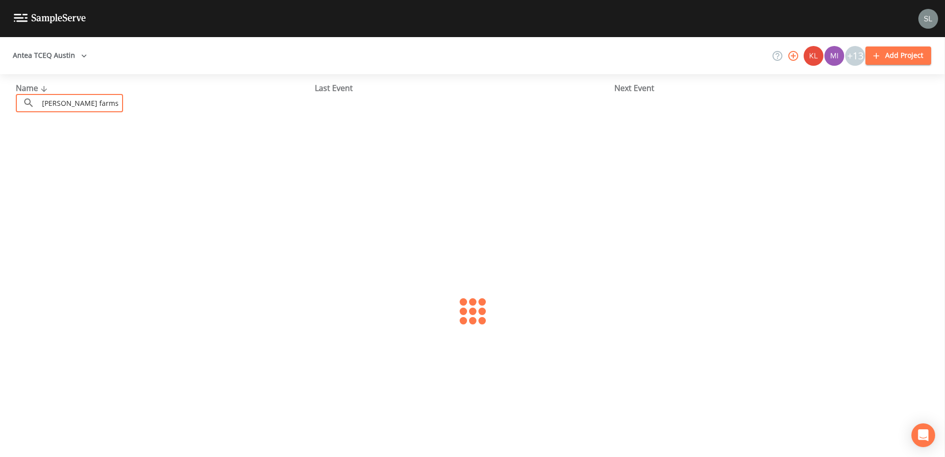
type input "[PERSON_NAME] farms"
click at [102, 103] on input "[PERSON_NAME] farms" at bounding box center [81, 103] width 85 height 18
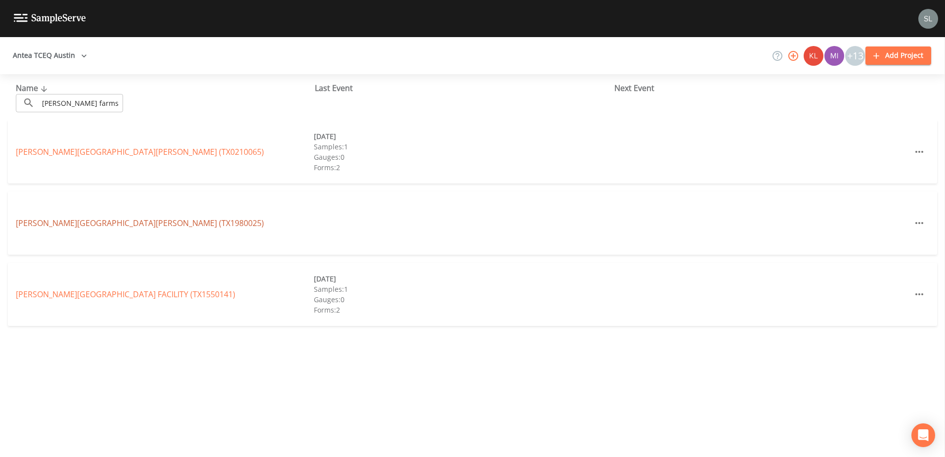
click at [115, 222] on link "[PERSON_NAME][GEOGRAPHIC_DATA][PERSON_NAME] (TX1980025)" at bounding box center [140, 222] width 248 height 11
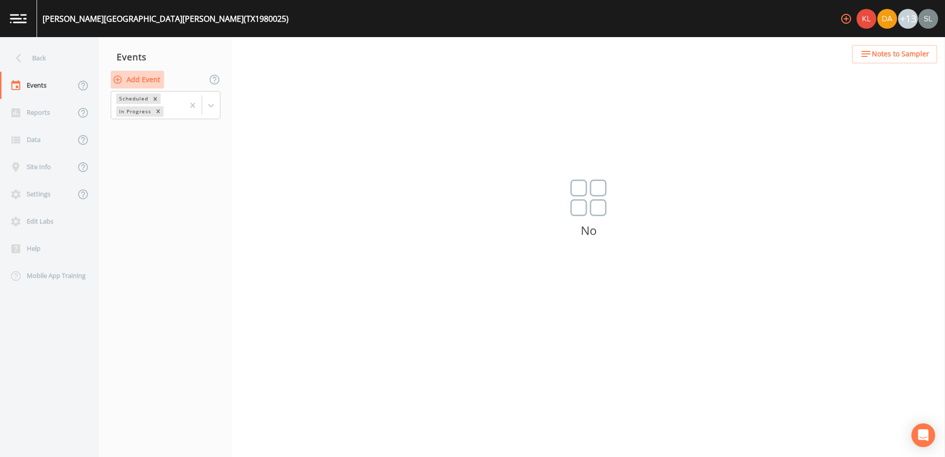
click at [155, 80] on button "Add Event" at bounding box center [137, 80] width 53 height 18
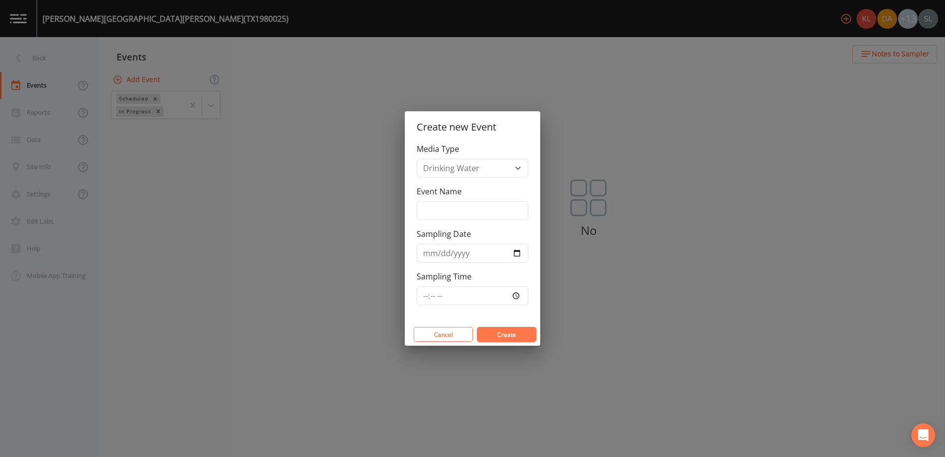
click at [437, 200] on div "Event Name" at bounding box center [473, 202] width 112 height 35
click at [445, 210] on input "Event Name" at bounding box center [473, 210] width 112 height 19
type input "[DATE] SRI"
click at [518, 254] on input "Sampling Date" at bounding box center [473, 253] width 112 height 19
type input "[DATE]"
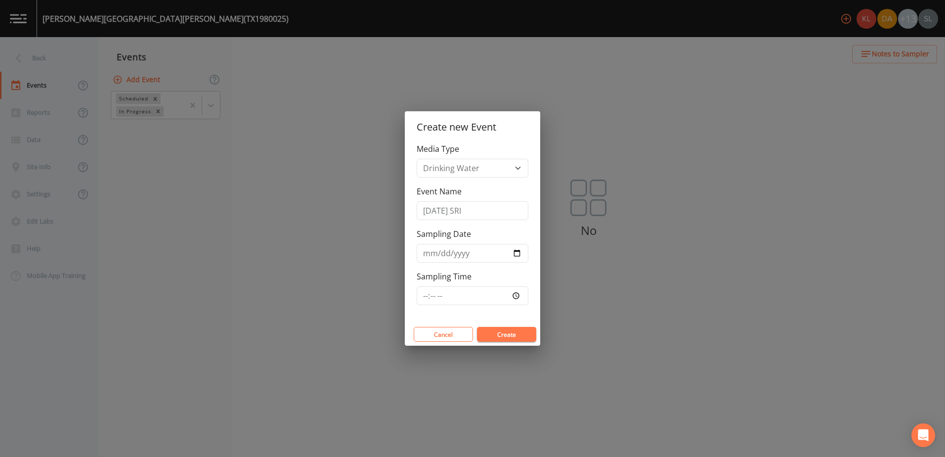
click at [510, 334] on button "Create" at bounding box center [506, 334] width 59 height 15
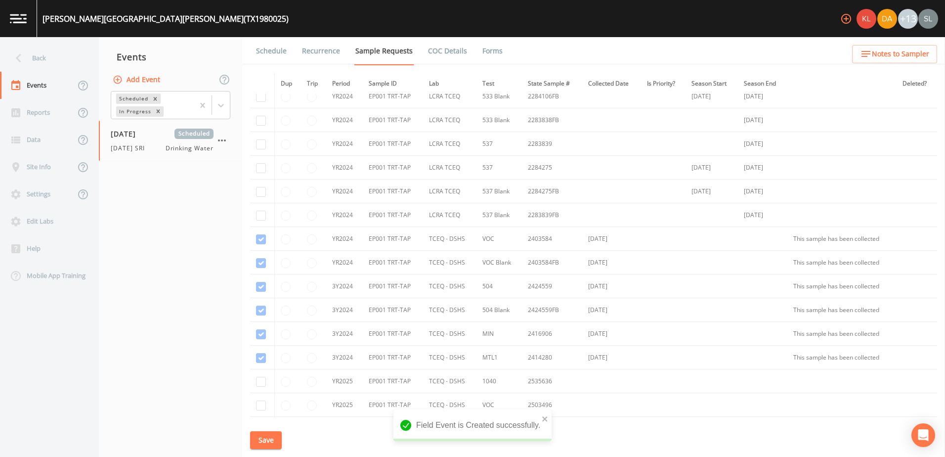
scroll to position [254, 0]
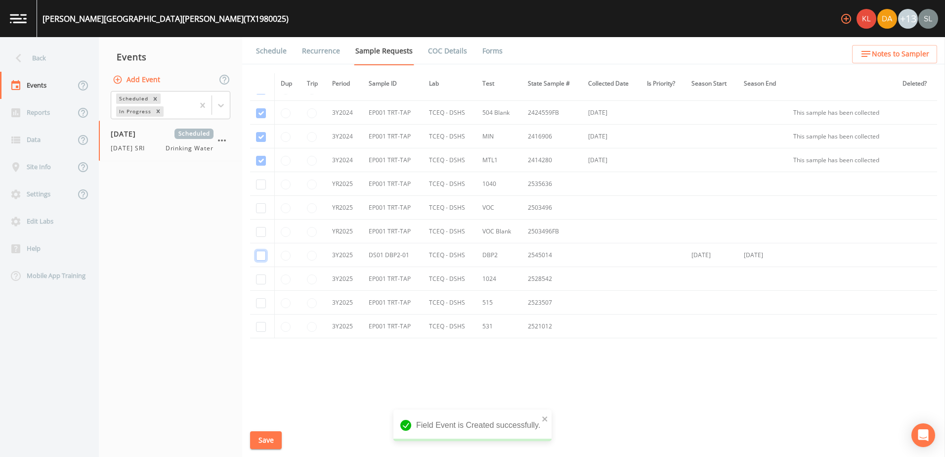
click at [260, 253] on input "checkbox" at bounding box center [261, 256] width 10 height 10
checkbox input "true"
click at [253, 301] on td at bounding box center [262, 303] width 25 height 24
click at [260, 302] on input "checkbox" at bounding box center [261, 303] width 10 height 10
checkbox input "true"
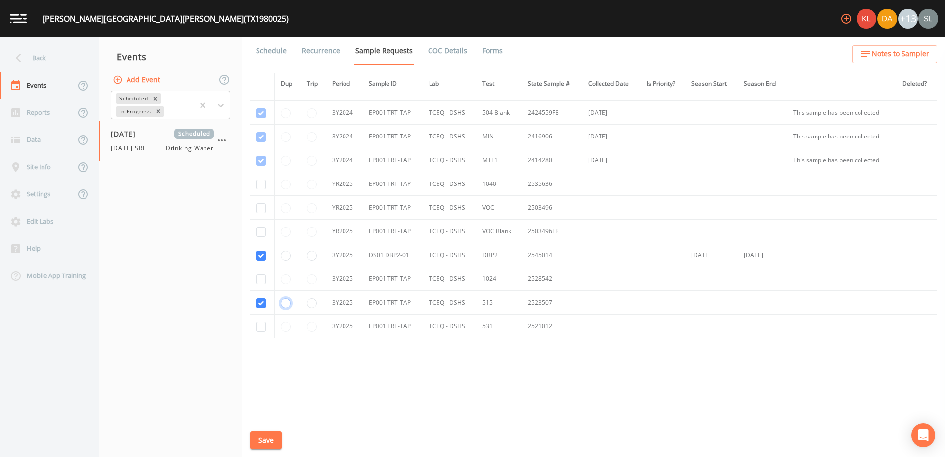
click at [285, 303] on input "radio" at bounding box center [286, 303] width 10 height 10
radio input "true"
click at [258, 327] on input "checkbox" at bounding box center [261, 327] width 10 height 10
checkbox input "true"
click at [261, 279] on input "checkbox" at bounding box center [261, 279] width 10 height 10
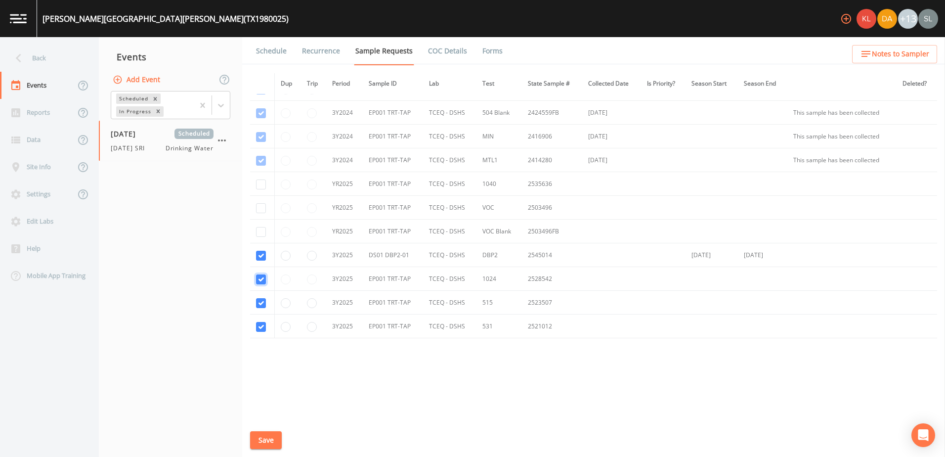
checkbox input "true"
click at [257, 71] on input "checkbox" at bounding box center [261, 66] width 10 height 10
checkbox input "true"
click at [259, 47] on input "checkbox" at bounding box center [261, 42] width 10 height 10
checkbox input "true"
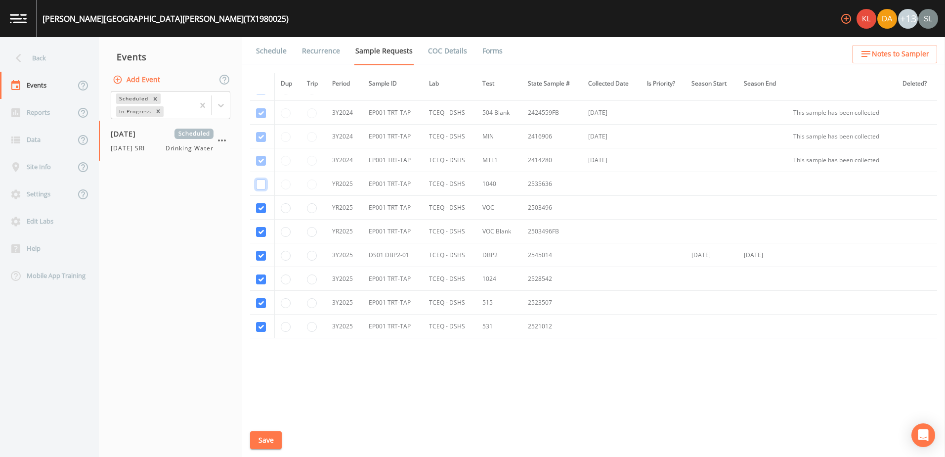
click at [260, 182] on input "checkbox" at bounding box center [261, 184] width 10 height 10
checkbox input "true"
click at [271, 435] on button "Save" at bounding box center [266, 440] width 32 height 18
click at [71, 54] on div "Back" at bounding box center [44, 57] width 89 height 27
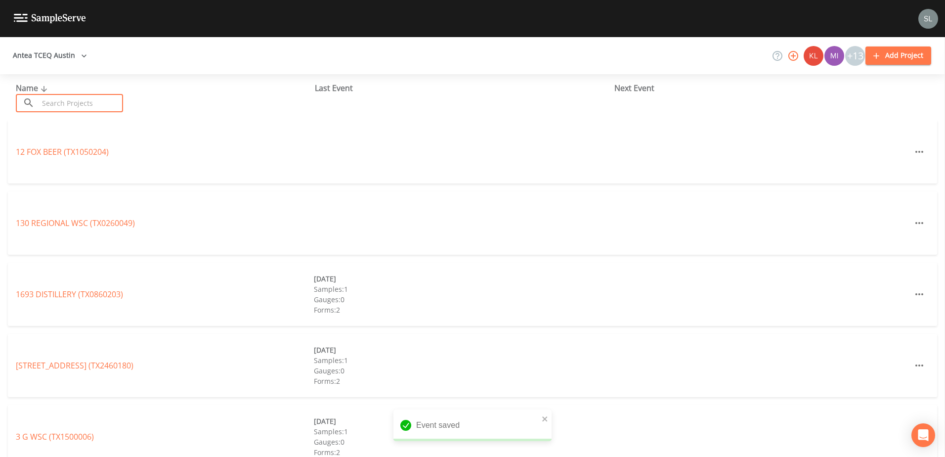
click at [102, 101] on input "text" at bounding box center [81, 103] width 85 height 18
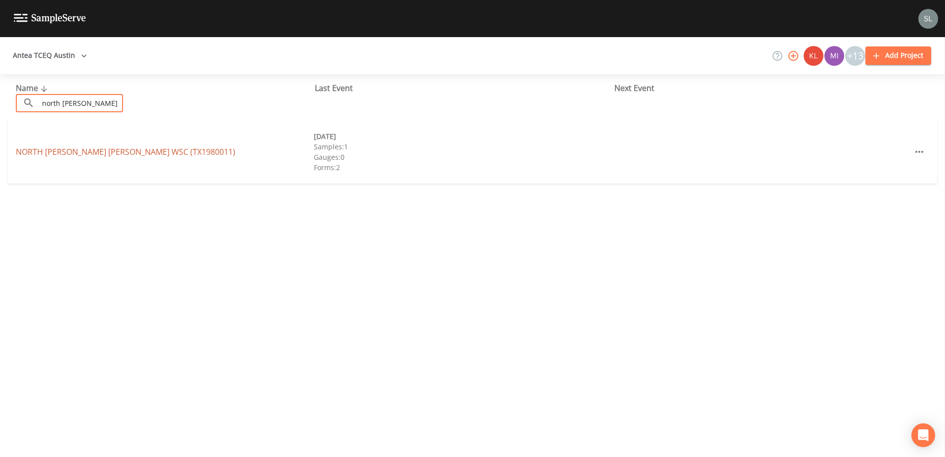
type input "north [PERSON_NAME]"
click at [104, 151] on link "[GEOGRAPHIC_DATA][PERSON_NAME][PERSON_NAME] (TX1980011)" at bounding box center [125, 151] width 219 height 11
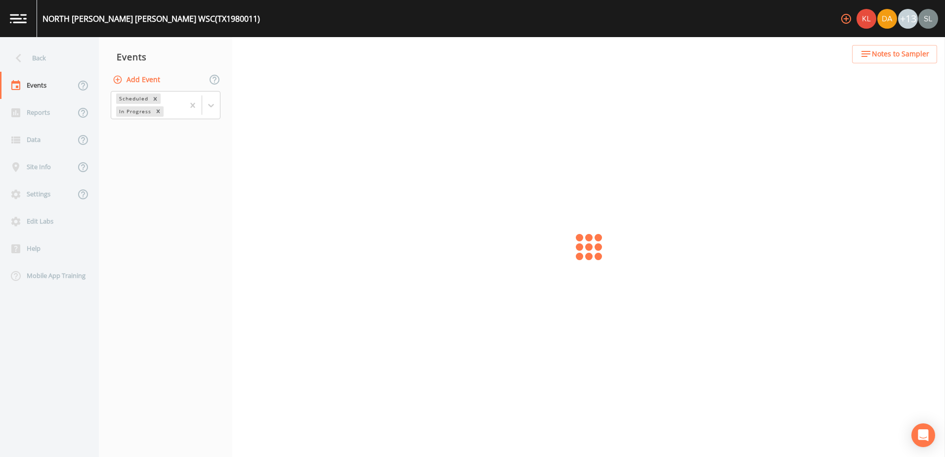
click at [151, 77] on button "Add Event" at bounding box center [137, 80] width 53 height 18
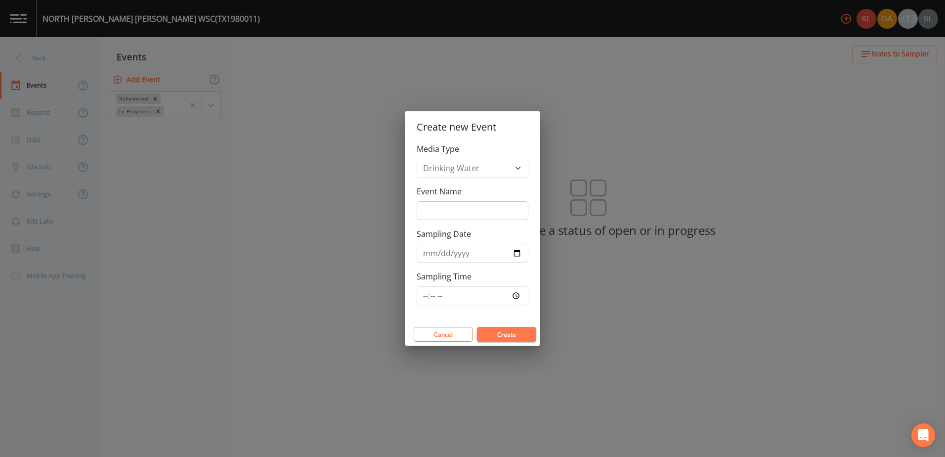
click at [495, 216] on input "Event Name" at bounding box center [473, 210] width 112 height 19
type input "[DATE] SRI"
click at [493, 186] on div "Event Name [DATE] SRI" at bounding box center [473, 202] width 112 height 35
click at [515, 254] on input "Sampling Date" at bounding box center [473, 253] width 112 height 19
type input "[DATE]"
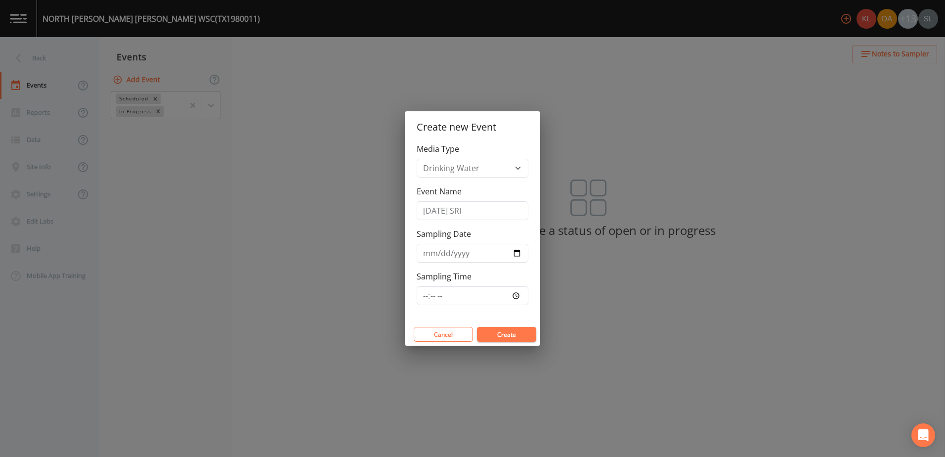
click at [516, 333] on button "Create" at bounding box center [506, 334] width 59 height 15
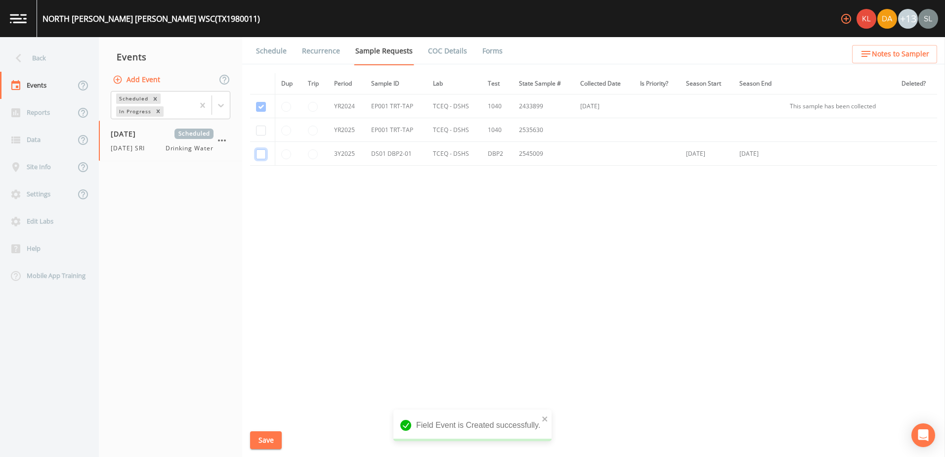
click at [257, 153] on input "checkbox" at bounding box center [261, 154] width 10 height 10
checkbox input "true"
click at [260, 112] on input "checkbox" at bounding box center [261, 107] width 10 height 10
checkbox input "true"
click at [271, 444] on button "Save" at bounding box center [266, 440] width 32 height 18
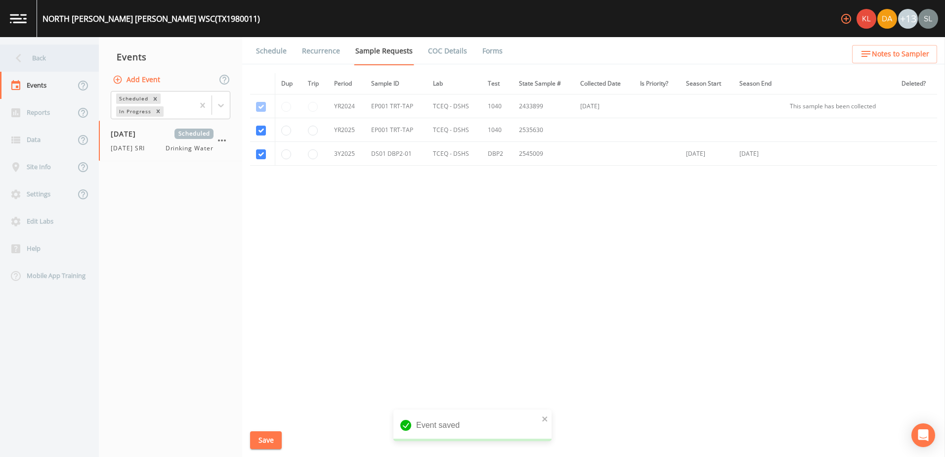
click at [75, 62] on div "Back" at bounding box center [44, 57] width 89 height 27
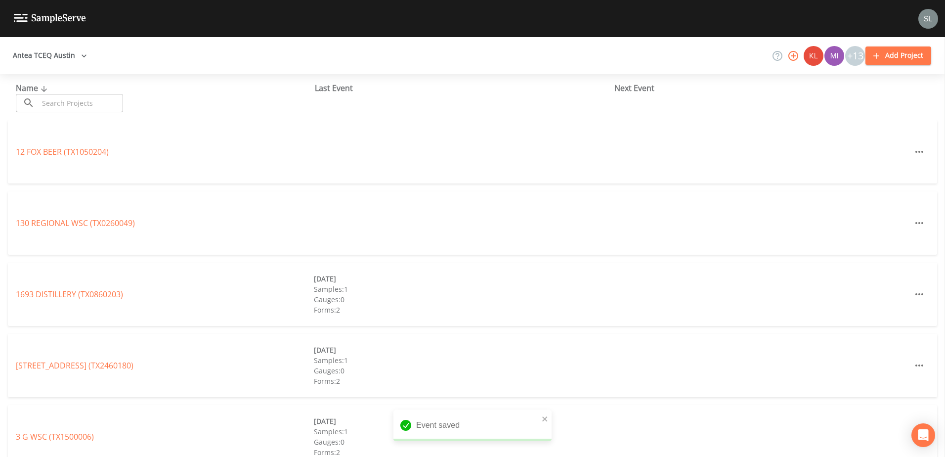
click at [91, 100] on input "text" at bounding box center [81, 103] width 85 height 18
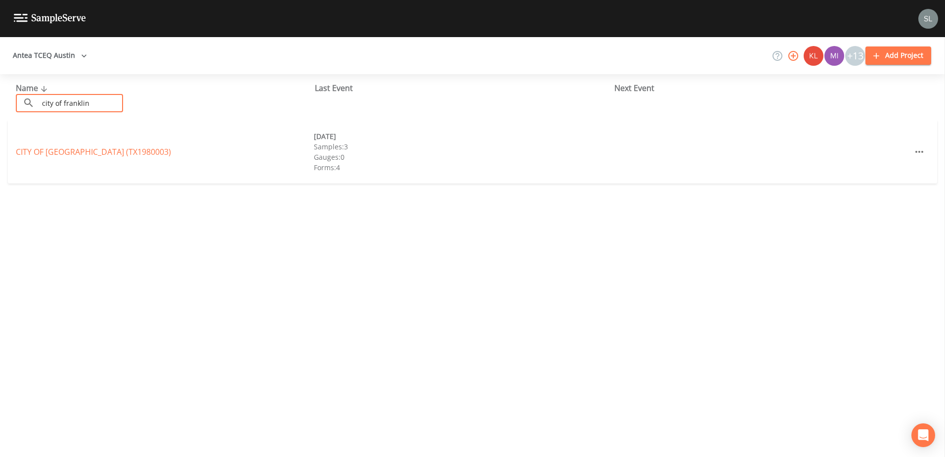
type input "city of franklin"
click at [53, 154] on link "[GEOGRAPHIC_DATA] (TX1980003)" at bounding box center [93, 151] width 155 height 11
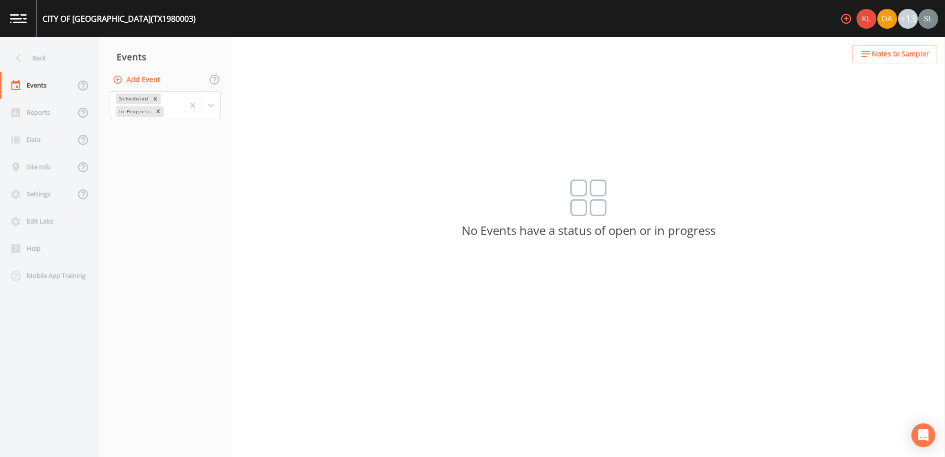
click at [137, 76] on button "Add Event" at bounding box center [137, 80] width 53 height 18
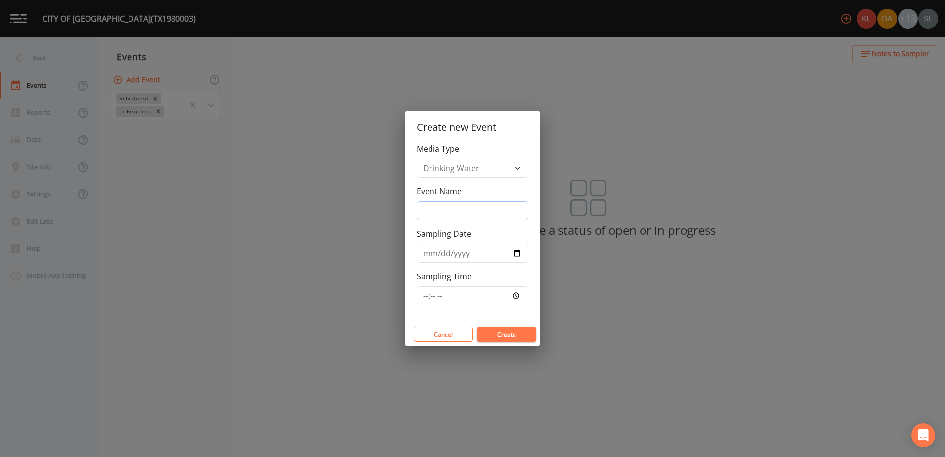
click at [472, 207] on input "Event Name" at bounding box center [473, 210] width 112 height 19
type input "[DATE] SRI"
click at [513, 252] on input "Sampling Date" at bounding box center [473, 253] width 112 height 19
type input "[DATE]"
click at [510, 334] on button "Create" at bounding box center [506, 334] width 59 height 15
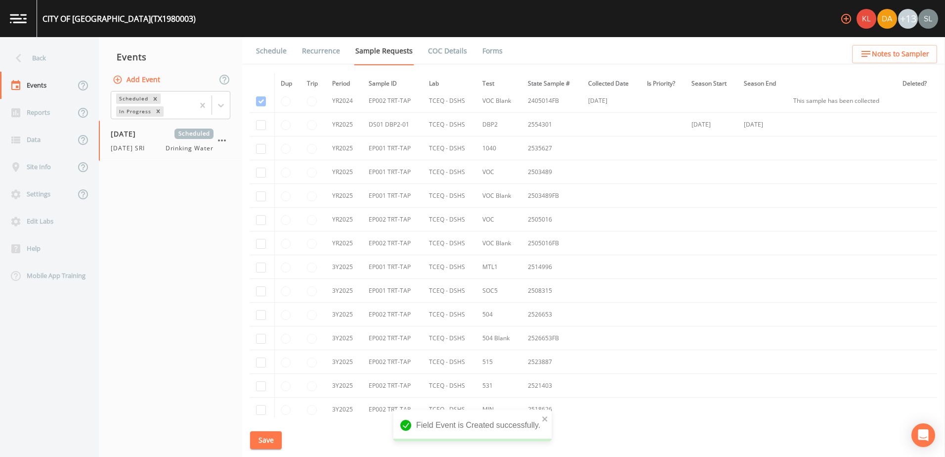
scroll to position [434, 0]
checkbox input "true"
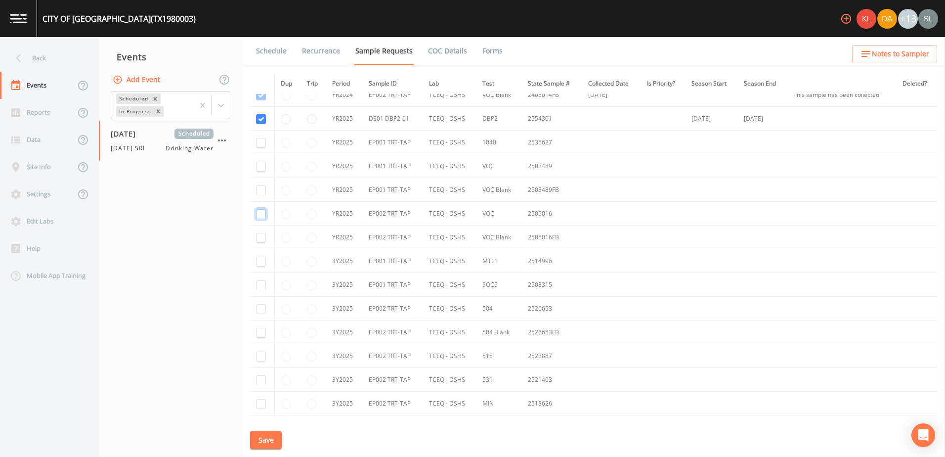
click at [262, 77] on input "checkbox" at bounding box center [261, 72] width 10 height 10
checkbox input "true"
click at [261, 100] on input "checkbox" at bounding box center [261, 95] width 10 height 10
checkbox input "true"
click at [260, 260] on input "checkbox" at bounding box center [261, 261] width 10 height 10
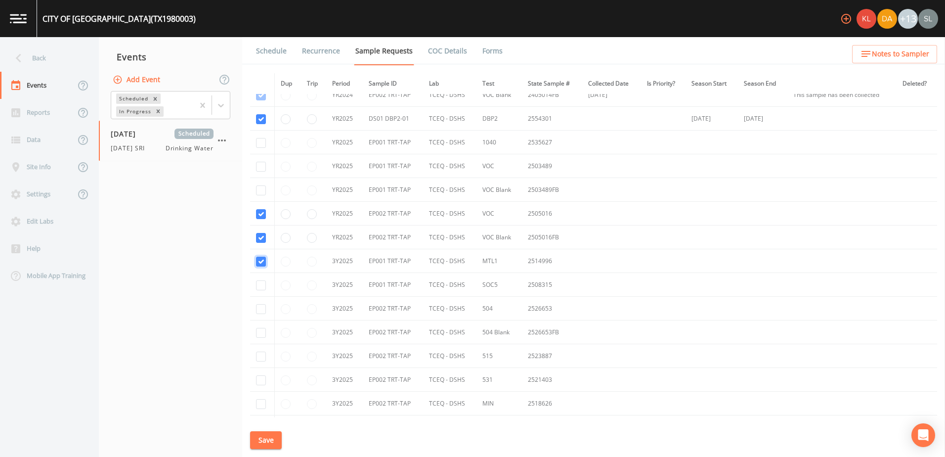
checkbox input "true"
click at [261, 285] on input "checkbox" at bounding box center [261, 285] width 10 height 10
checkbox input "true"
click at [309, 284] on input "radio" at bounding box center [312, 285] width 10 height 10
radio input "true"
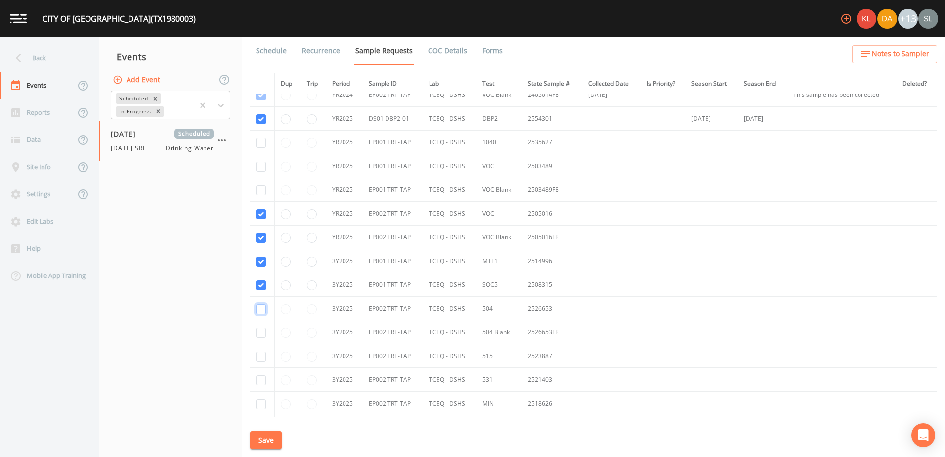
click at [256, 308] on input "checkbox" at bounding box center [261, 309] width 10 height 10
checkbox input "true"
click at [258, 332] on input "checkbox" at bounding box center [261, 333] width 10 height 10
checkbox input "true"
click at [259, 356] on input "checkbox" at bounding box center [261, 356] width 10 height 10
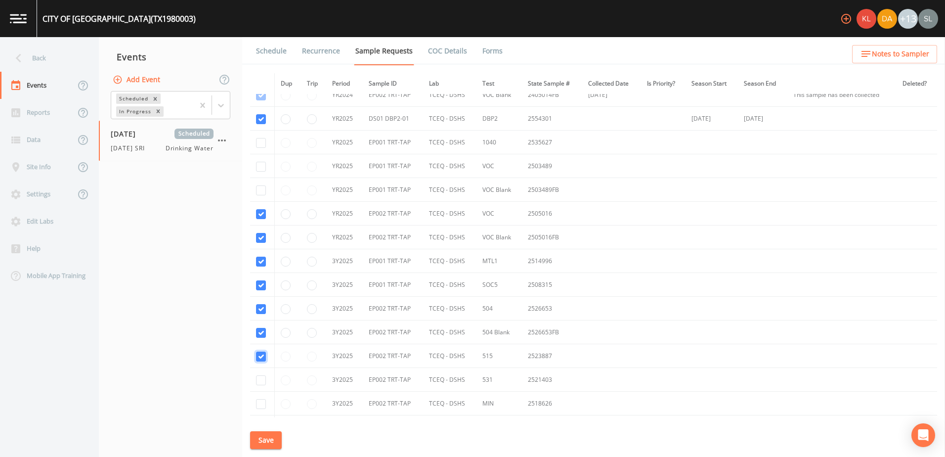
checkbox input "true"
click at [261, 381] on input "checkbox" at bounding box center [261, 380] width 10 height 10
checkbox input "true"
click at [261, 402] on input "checkbox" at bounding box center [261, 404] width 10 height 10
checkbox input "true"
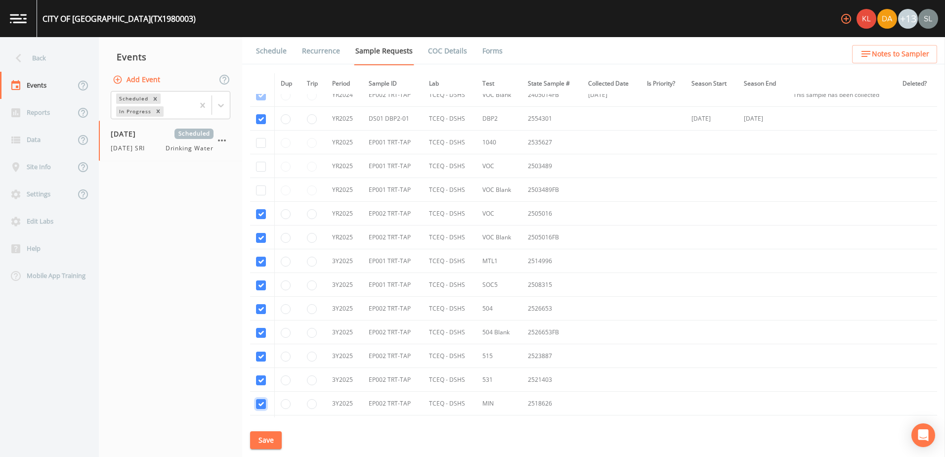
scroll to position [583, 0]
click at [260, 379] on input "checkbox" at bounding box center [261, 378] width 10 height 10
checkbox input "true"
click at [262, 401] on input "checkbox" at bounding box center [261, 402] width 10 height 10
checkbox input "true"
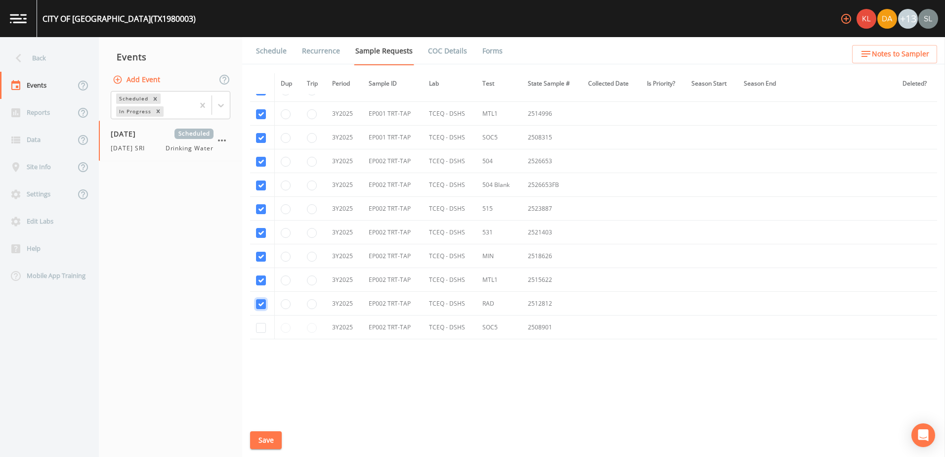
scroll to position [681, 0]
click at [314, 135] on input "radio" at bounding box center [312, 137] width 10 height 10
radio input "false"
click at [262, 328] on input "checkbox" at bounding box center [261, 327] width 10 height 10
checkbox input "true"
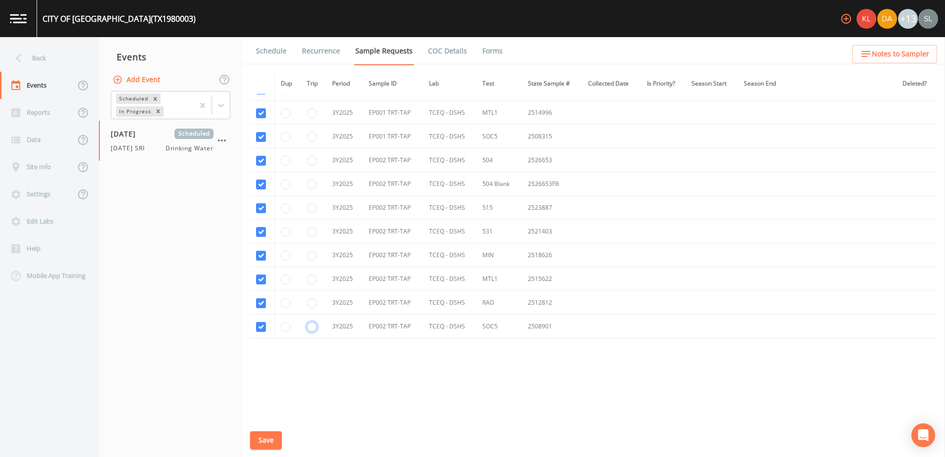
click at [309, 325] on input "radio" at bounding box center [312, 327] width 10 height 10
radio input "true"
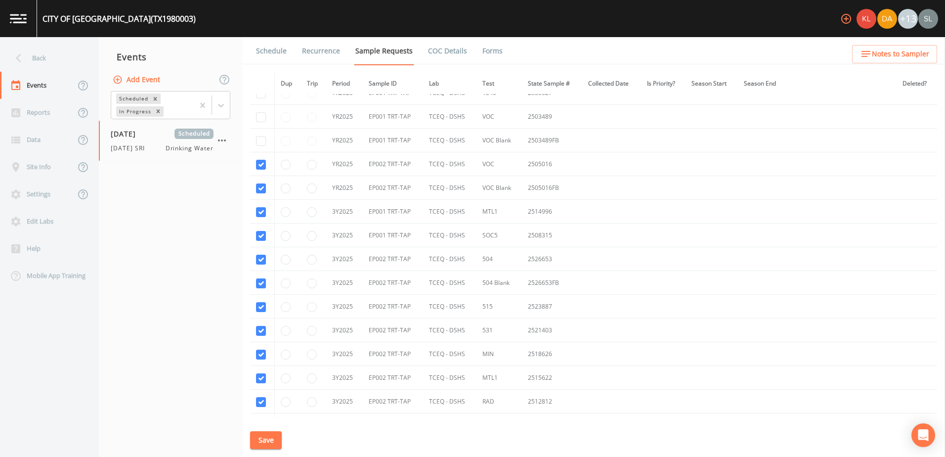
scroll to position [533, 0]
checkbox input "true"
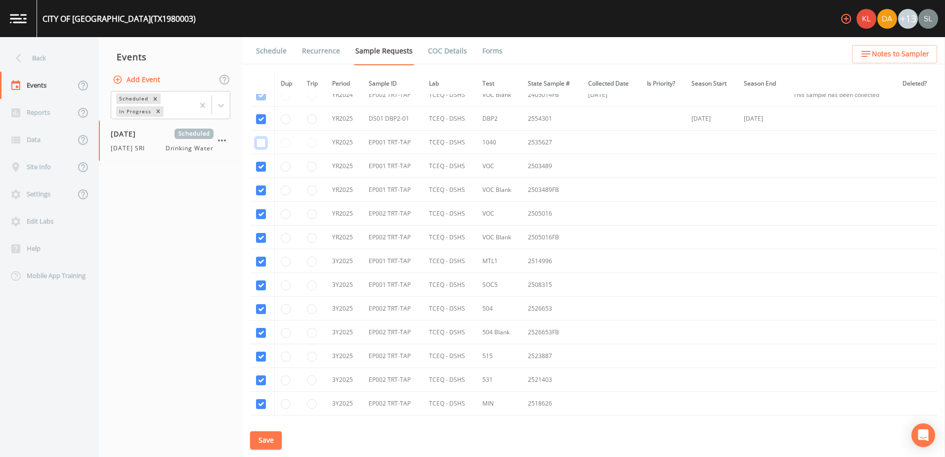
checkbox input "true"
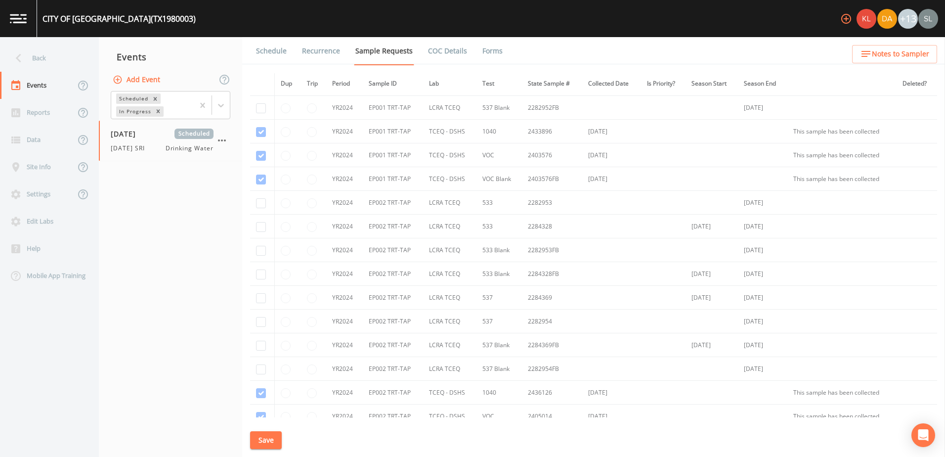
scroll to position [187, 0]
click at [267, 439] on button "Save" at bounding box center [266, 440] width 32 height 18
click at [274, 440] on button "Save" at bounding box center [266, 440] width 32 height 18
